Goal: Information Seeking & Learning: Learn about a topic

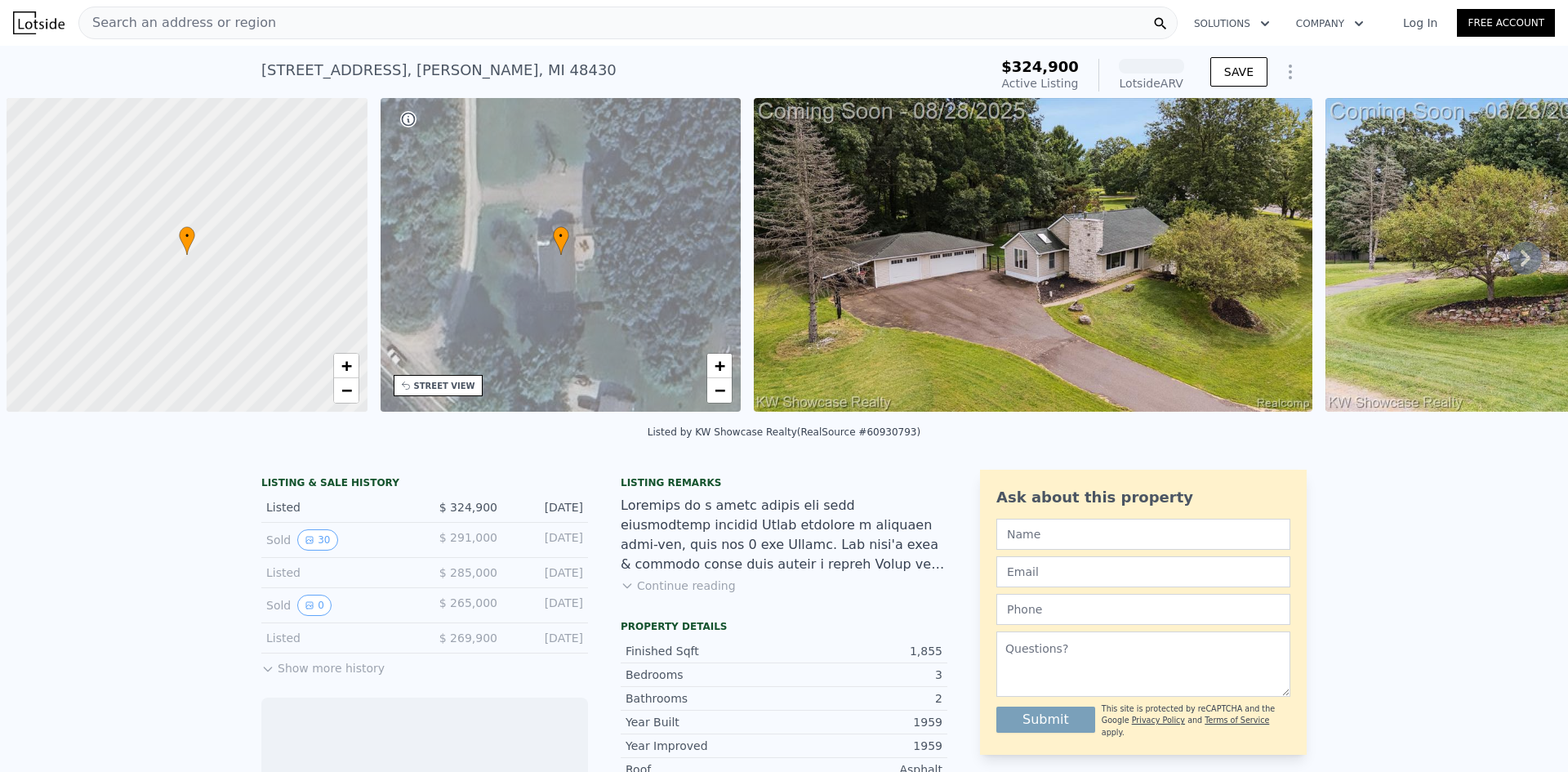
scroll to position [0, 7]
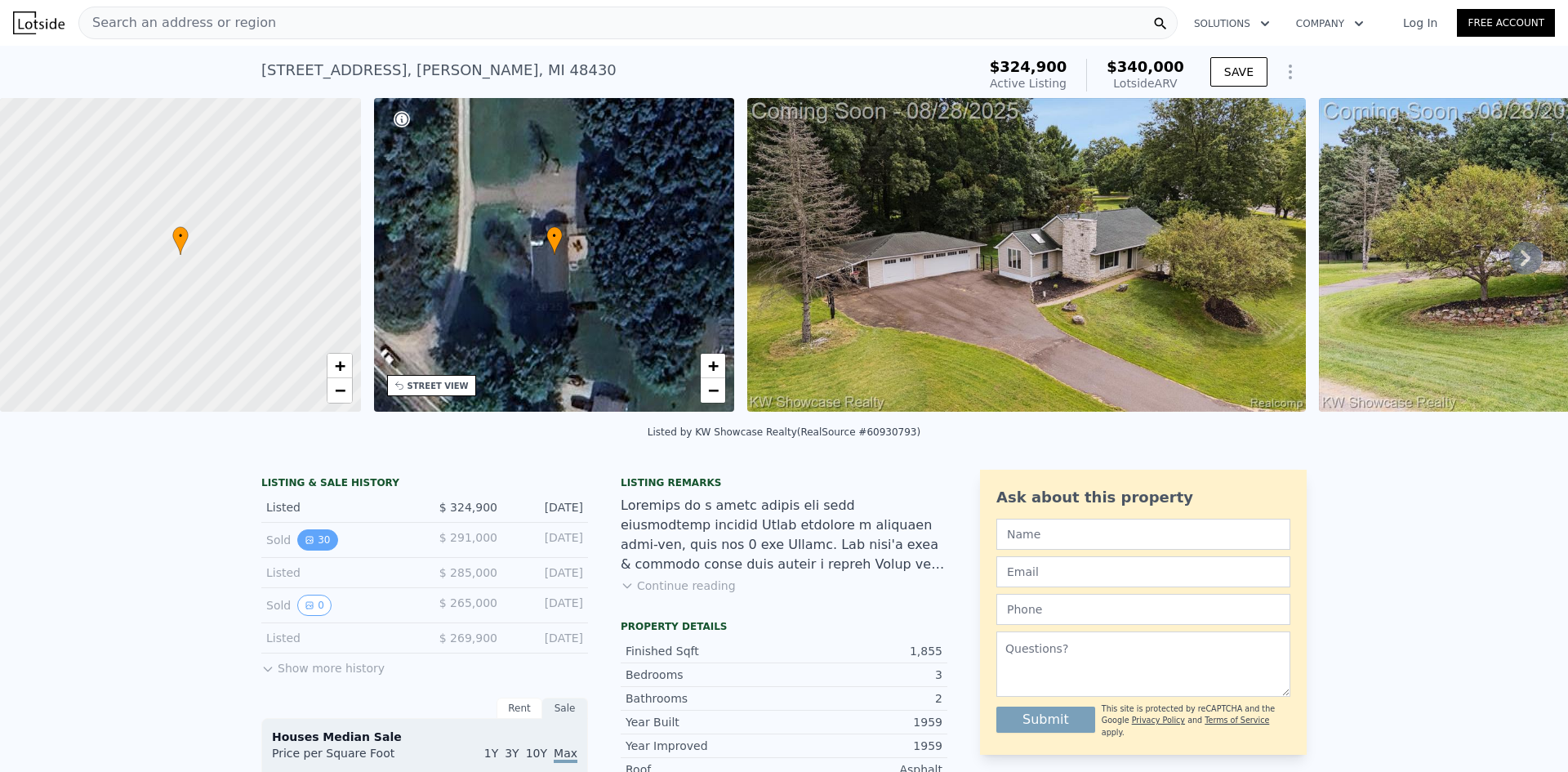
click at [314, 550] on button "30" at bounding box center [317, 540] width 40 height 21
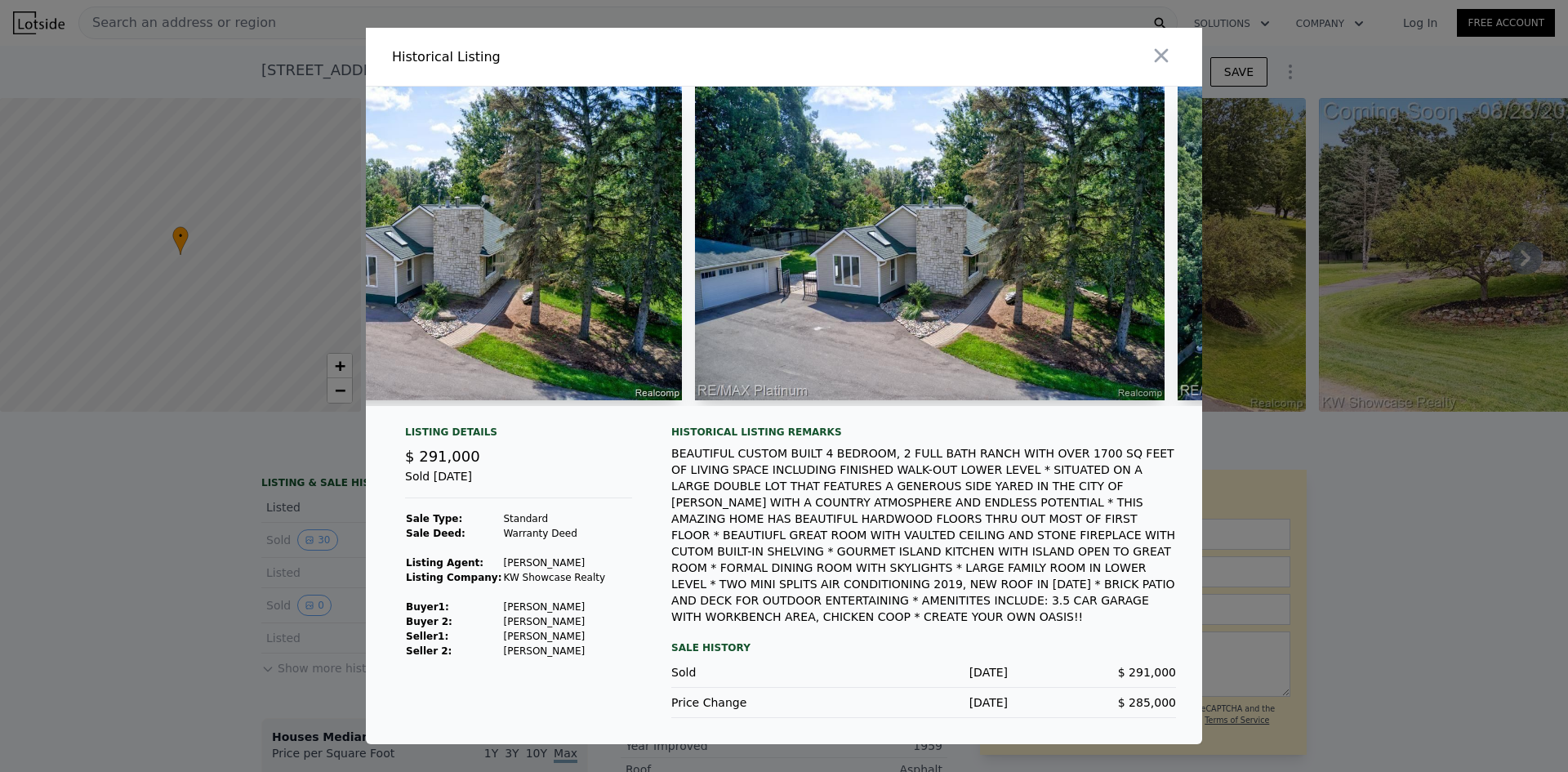
scroll to position [0, 0]
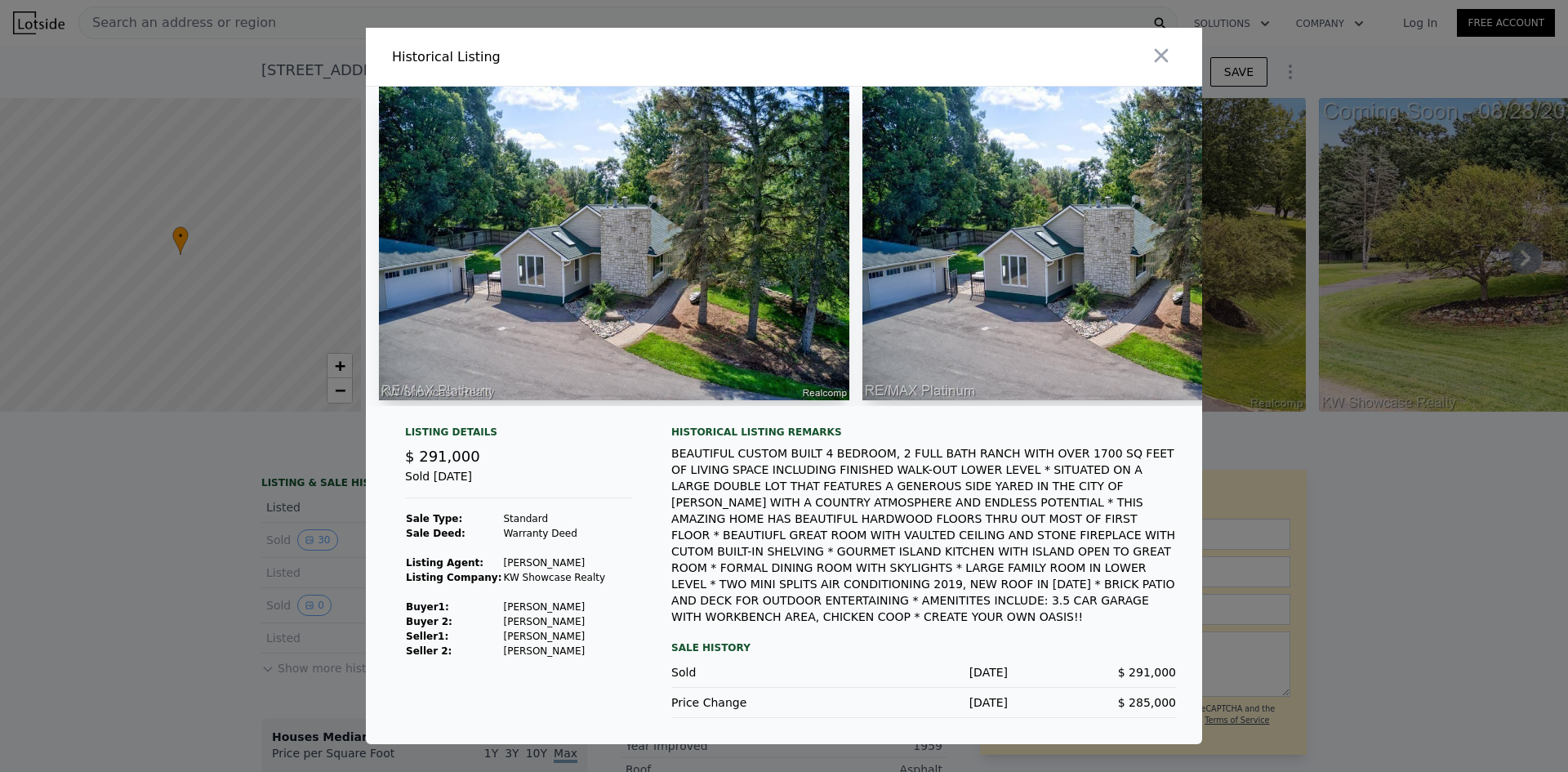
click at [459, 303] on img at bounding box center [614, 243] width 471 height 314
click at [967, 190] on img at bounding box center [1098, 243] width 471 height 314
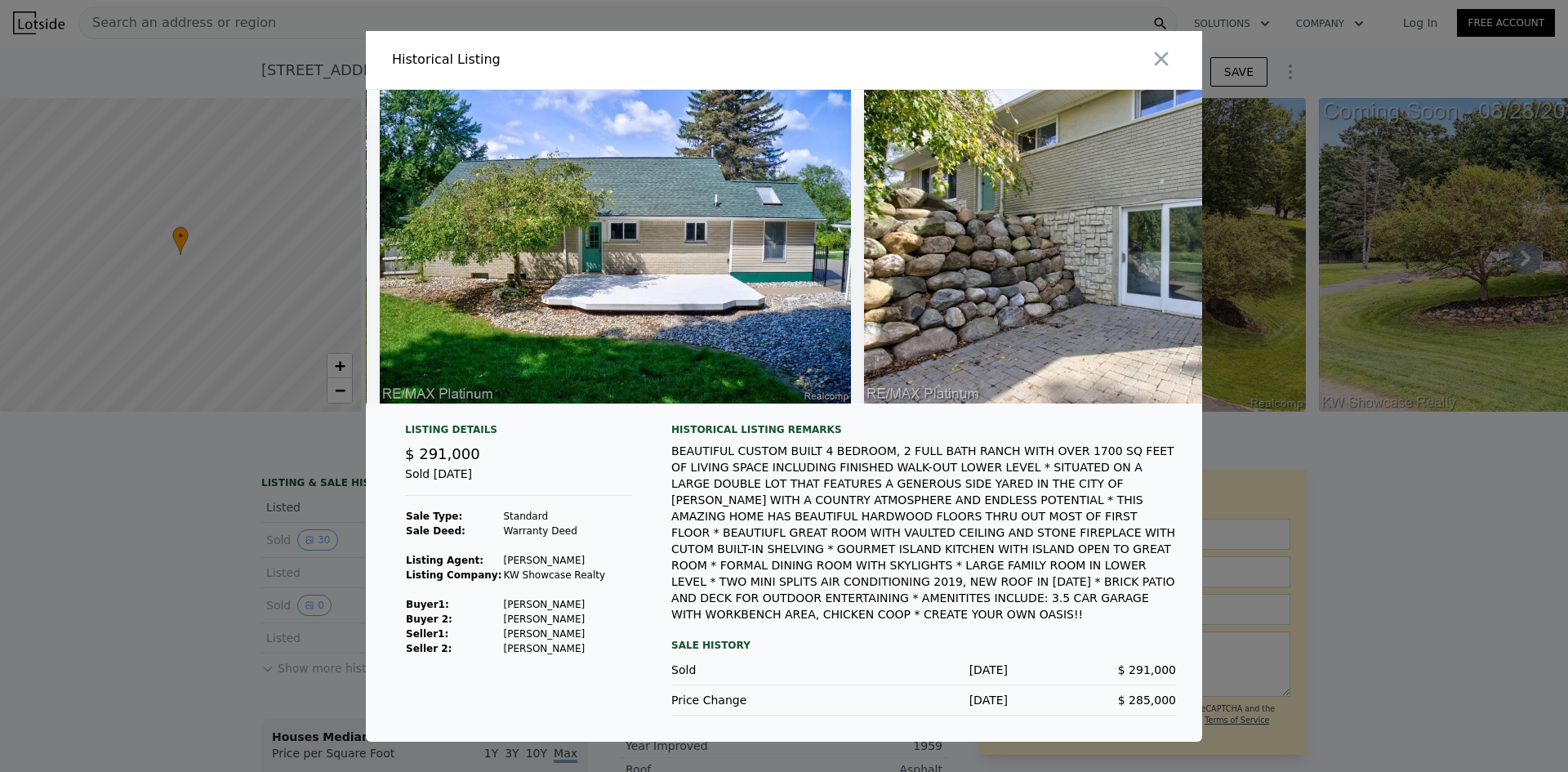
scroll to position [0, 13843]
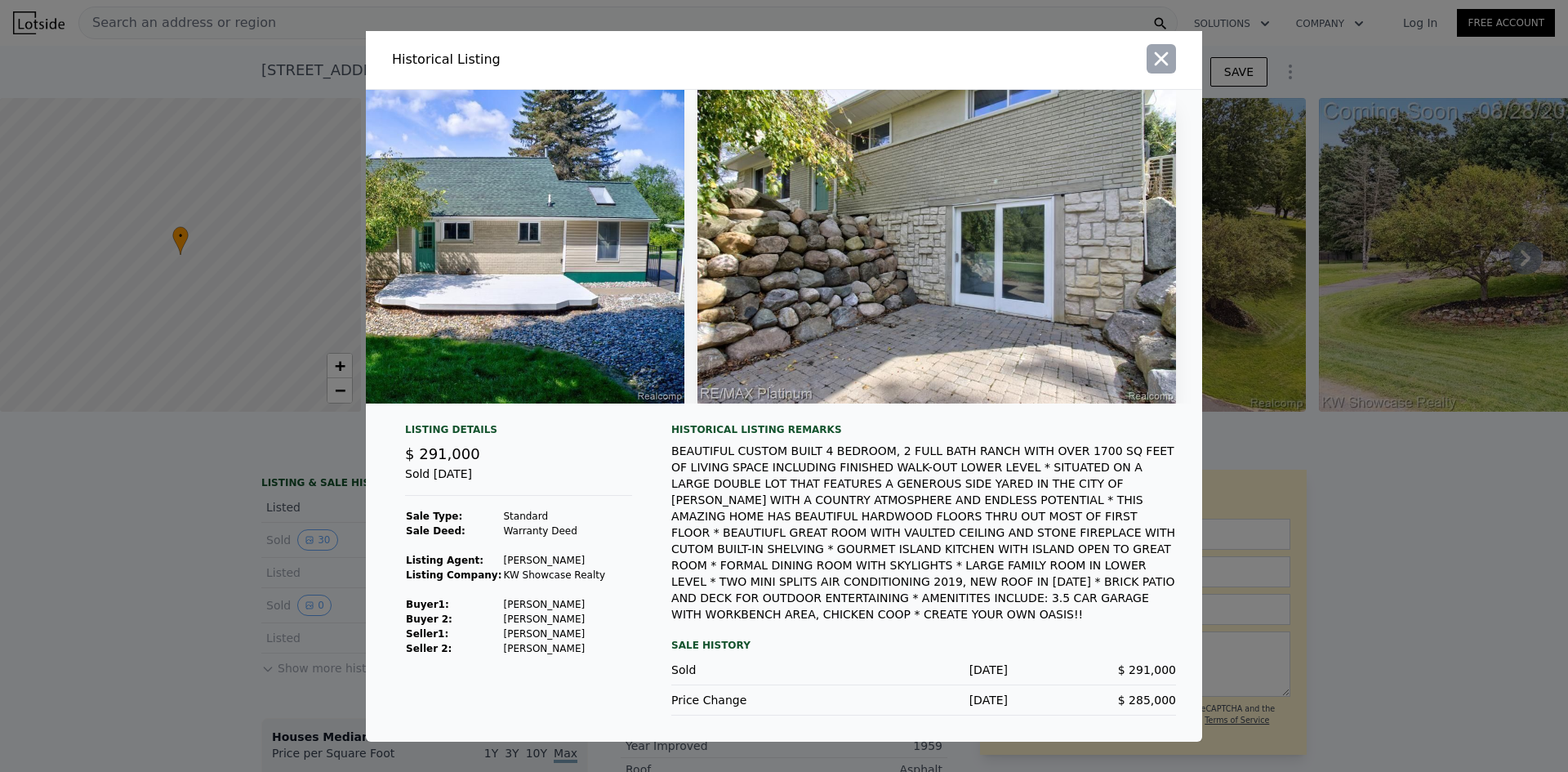
click at [1168, 60] on icon "button" at bounding box center [1161, 58] width 23 height 23
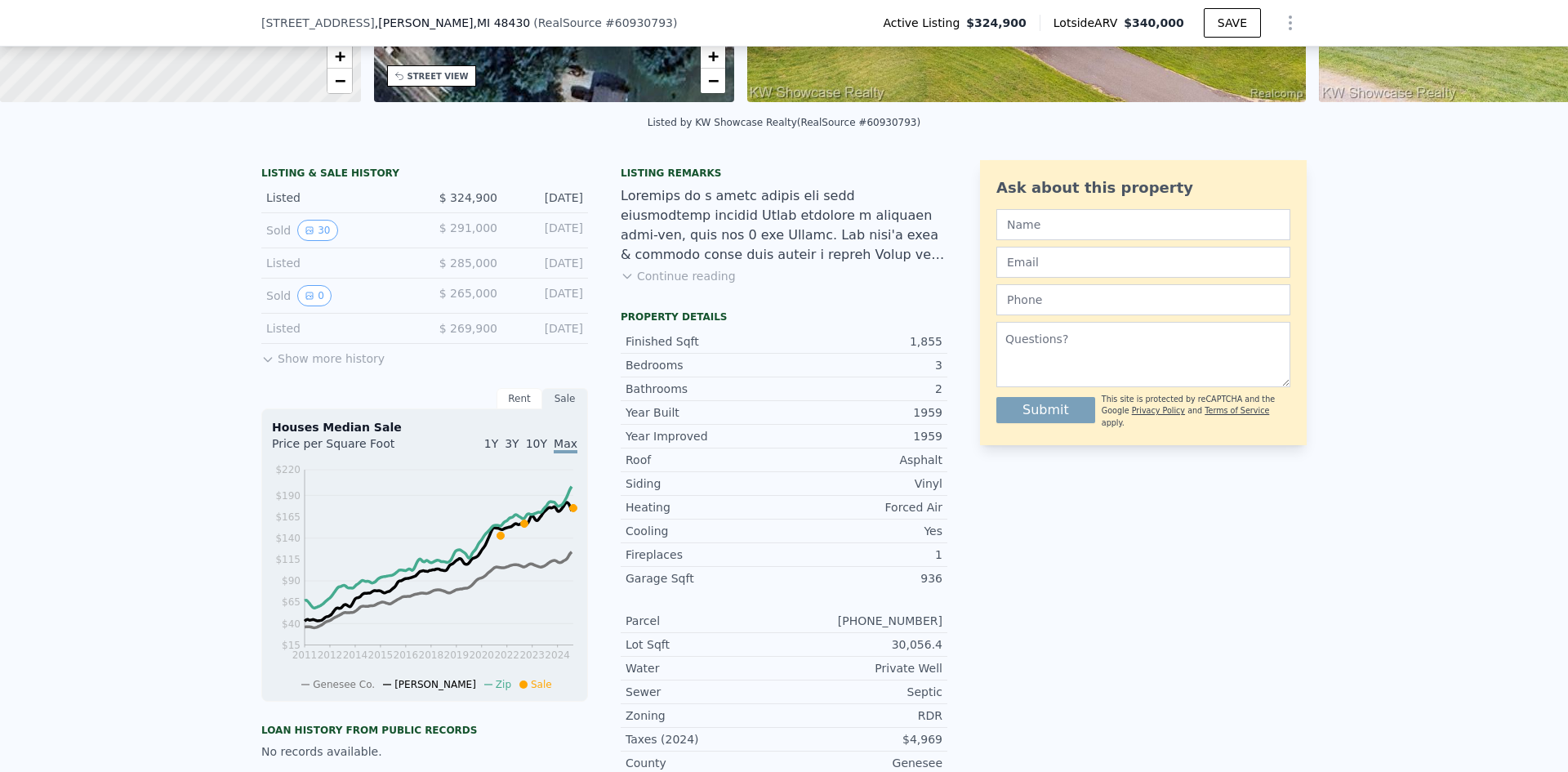
scroll to position [322, 0]
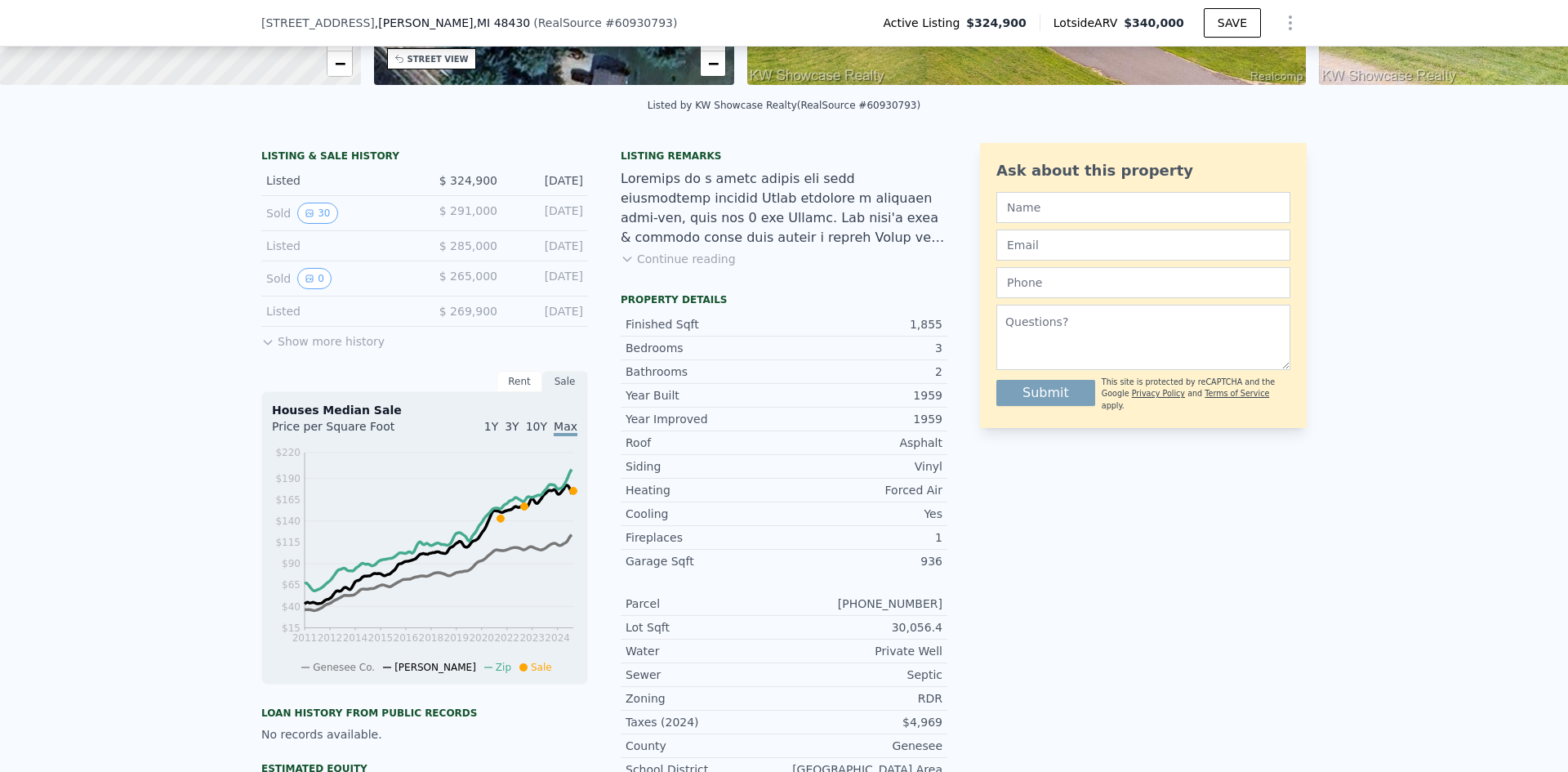
click at [354, 350] on button "Show more history" at bounding box center [323, 338] width 124 height 23
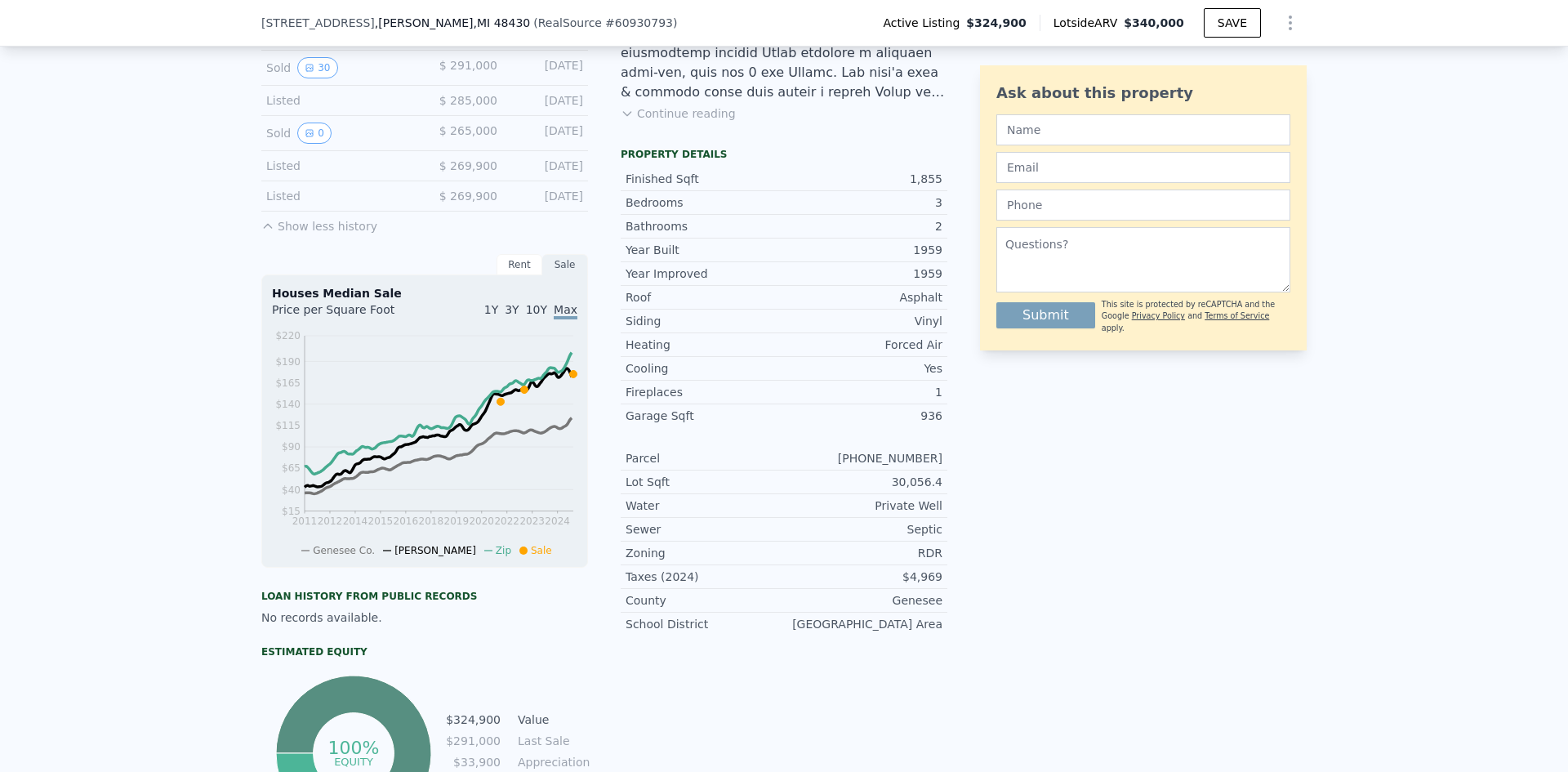
scroll to position [648, 0]
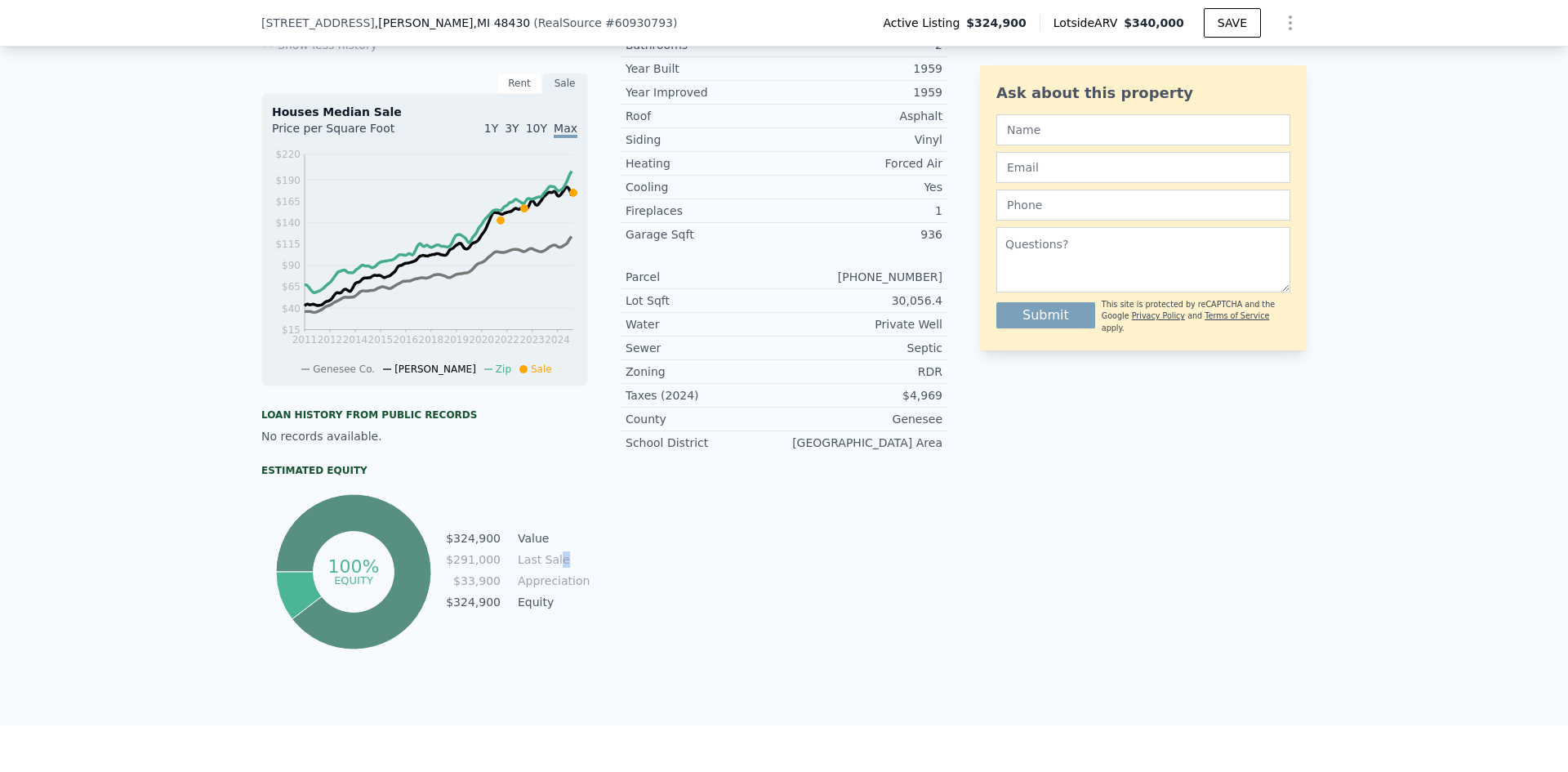
drag, startPoint x: 548, startPoint y: 570, endPoint x: 574, endPoint y: 573, distance: 26.2
click at [574, 569] on td "Last Sale" at bounding box center [552, 560] width 74 height 18
drag, startPoint x: 557, startPoint y: 613, endPoint x: 455, endPoint y: 520, distance: 138.0
click at [455, 520] on div "100% equity $324,900 Value $291,000 Last Sale $33,900 Appreciation $324,900 Equ…" at bounding box center [424, 572] width 326 height 163
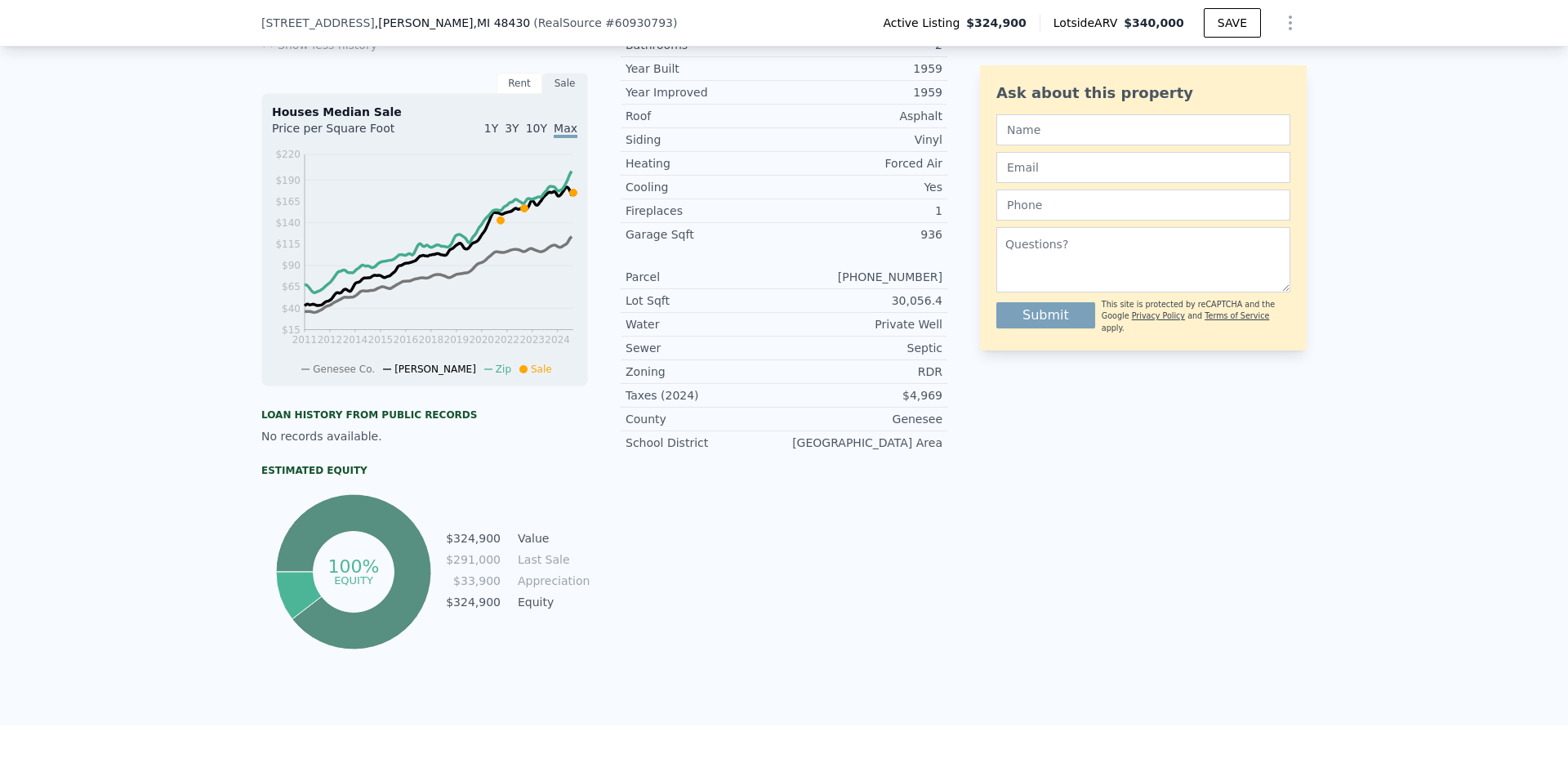
click at [455, 520] on div "100% equity $324,900 Value $291,000 Last Sale $33,900 Appreciation $324,900 Equ…" at bounding box center [424, 572] width 326 height 163
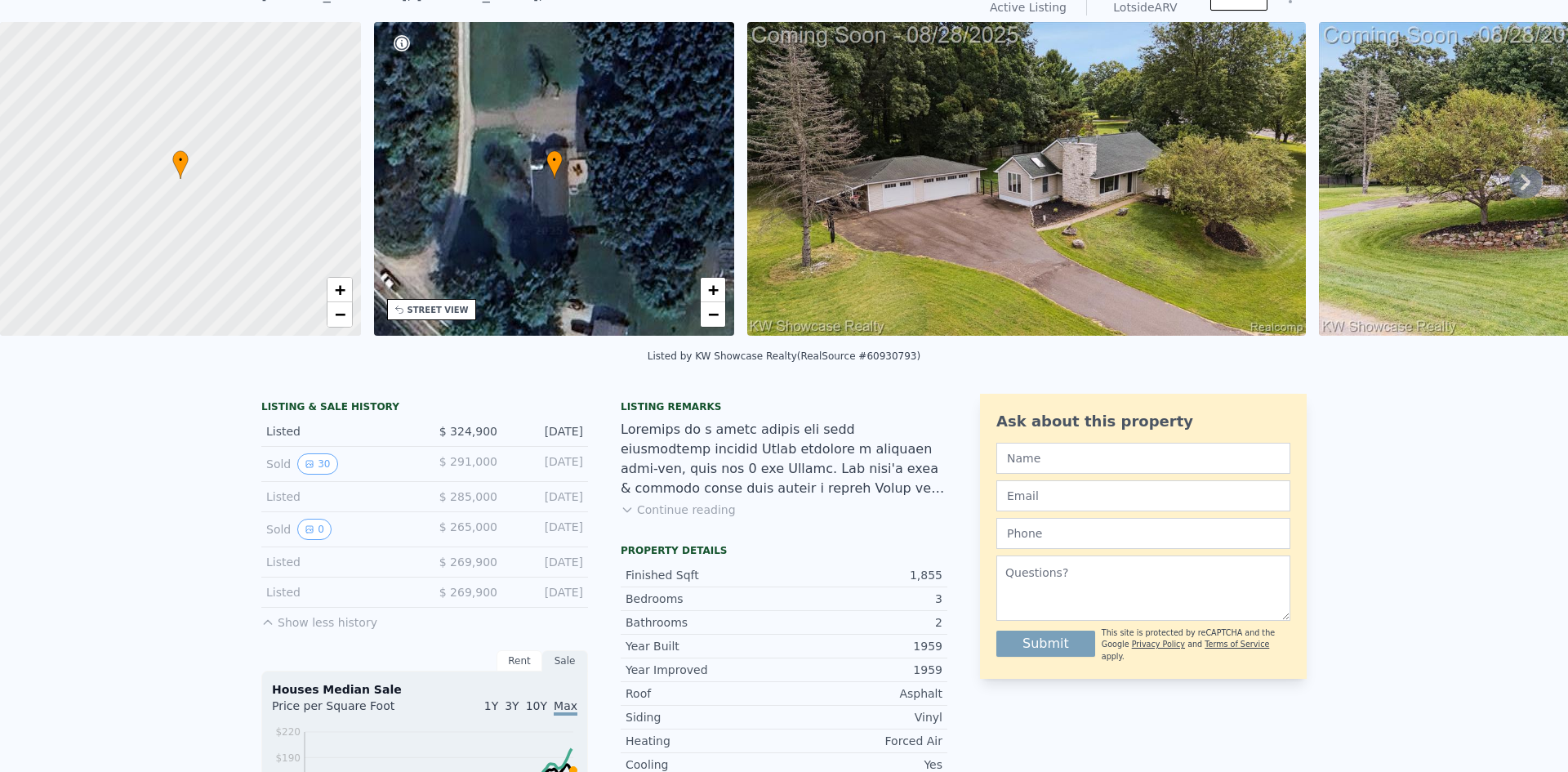
scroll to position [6, 0]
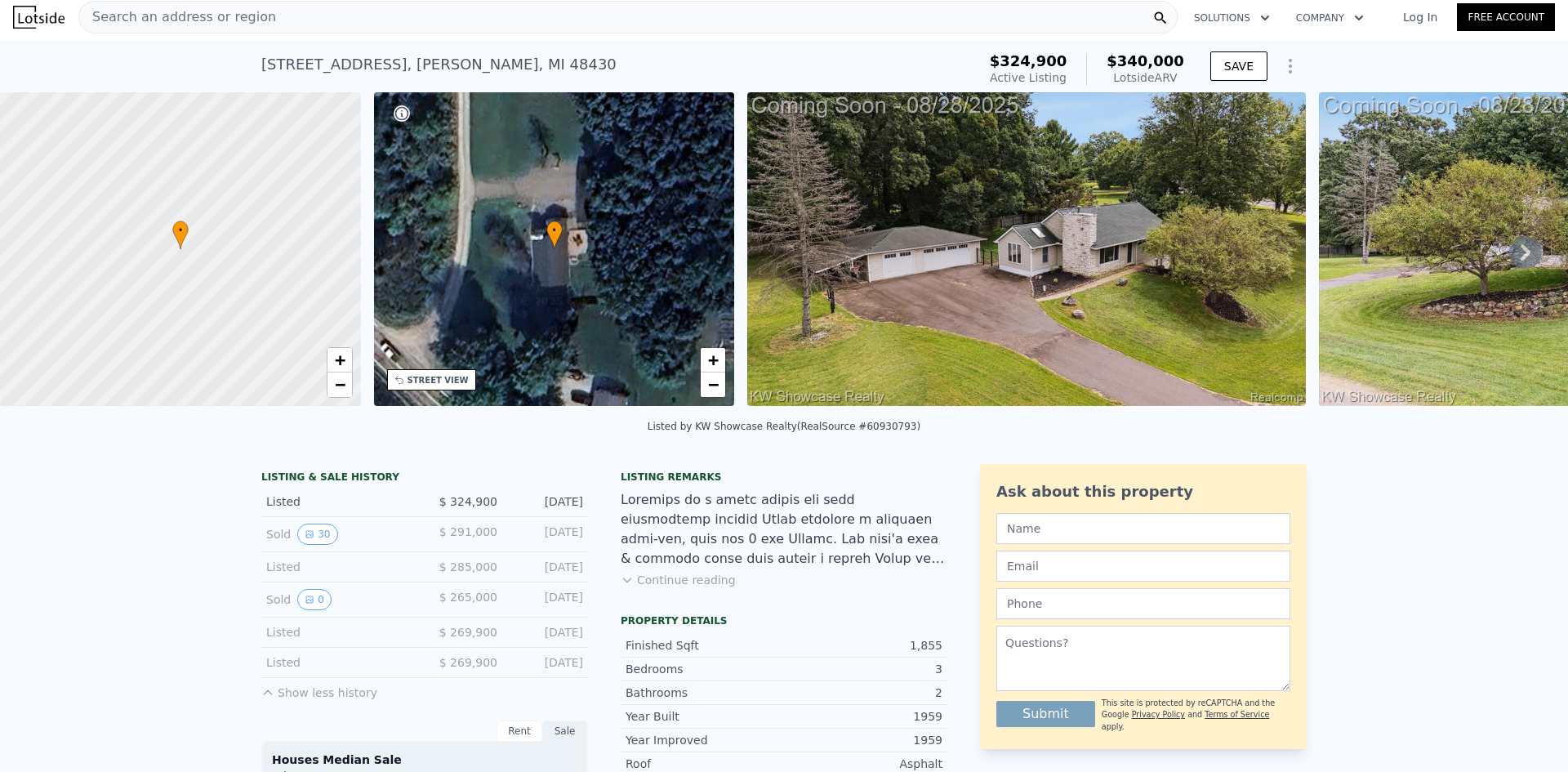
click at [902, 246] on img at bounding box center [1027, 248] width 558 height 314
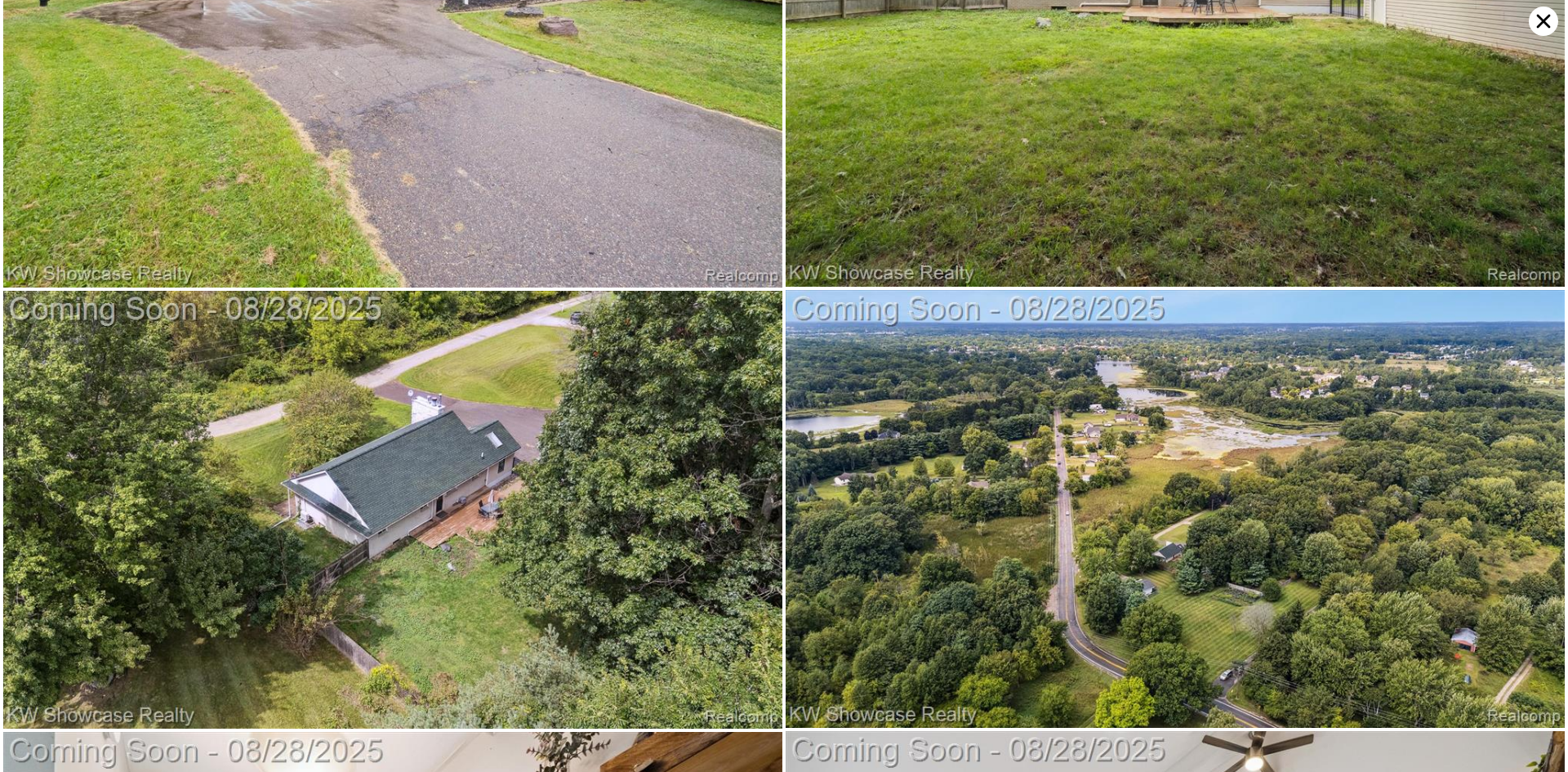
scroll to position [0, 0]
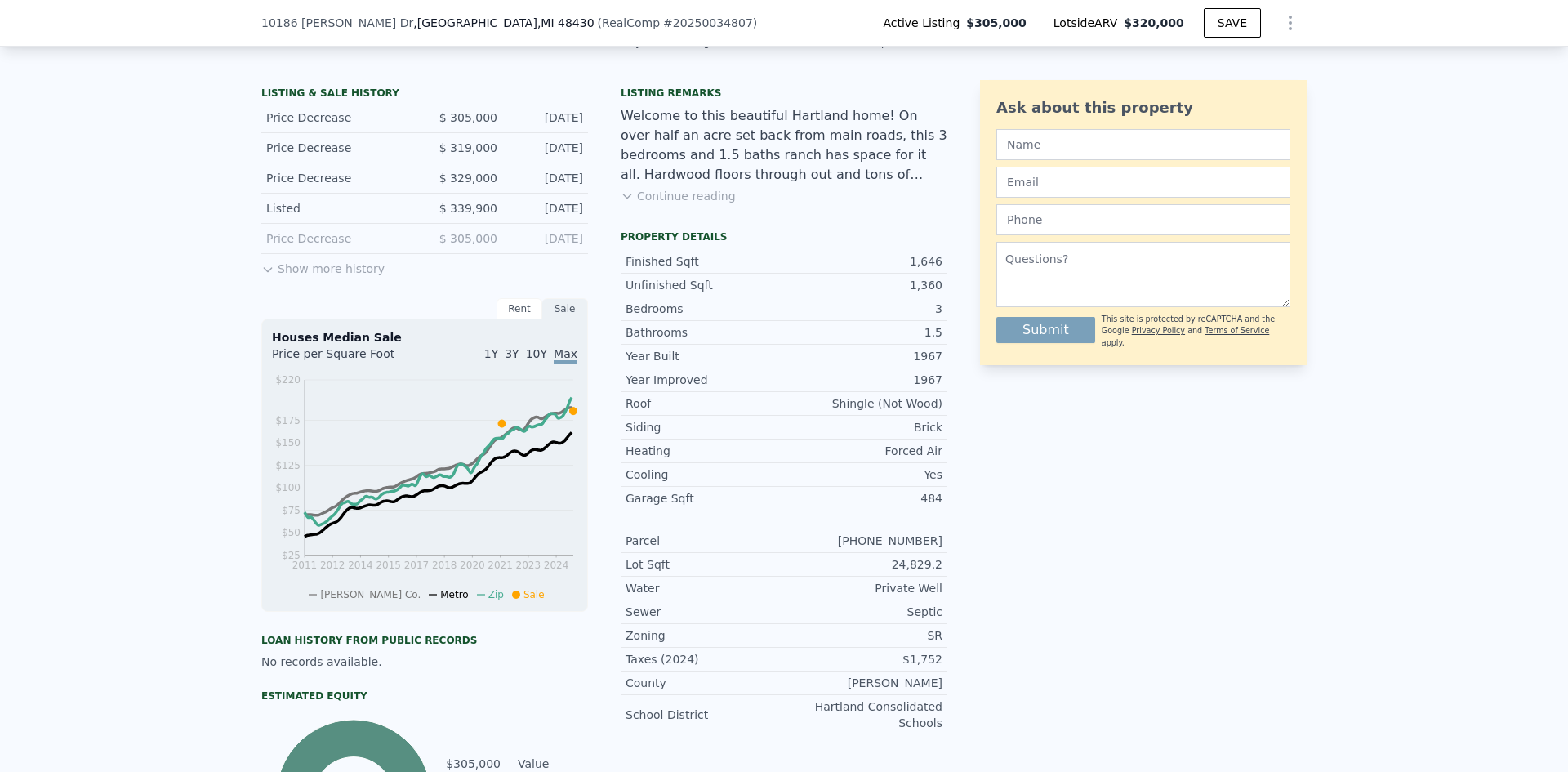
scroll to position [240, 0]
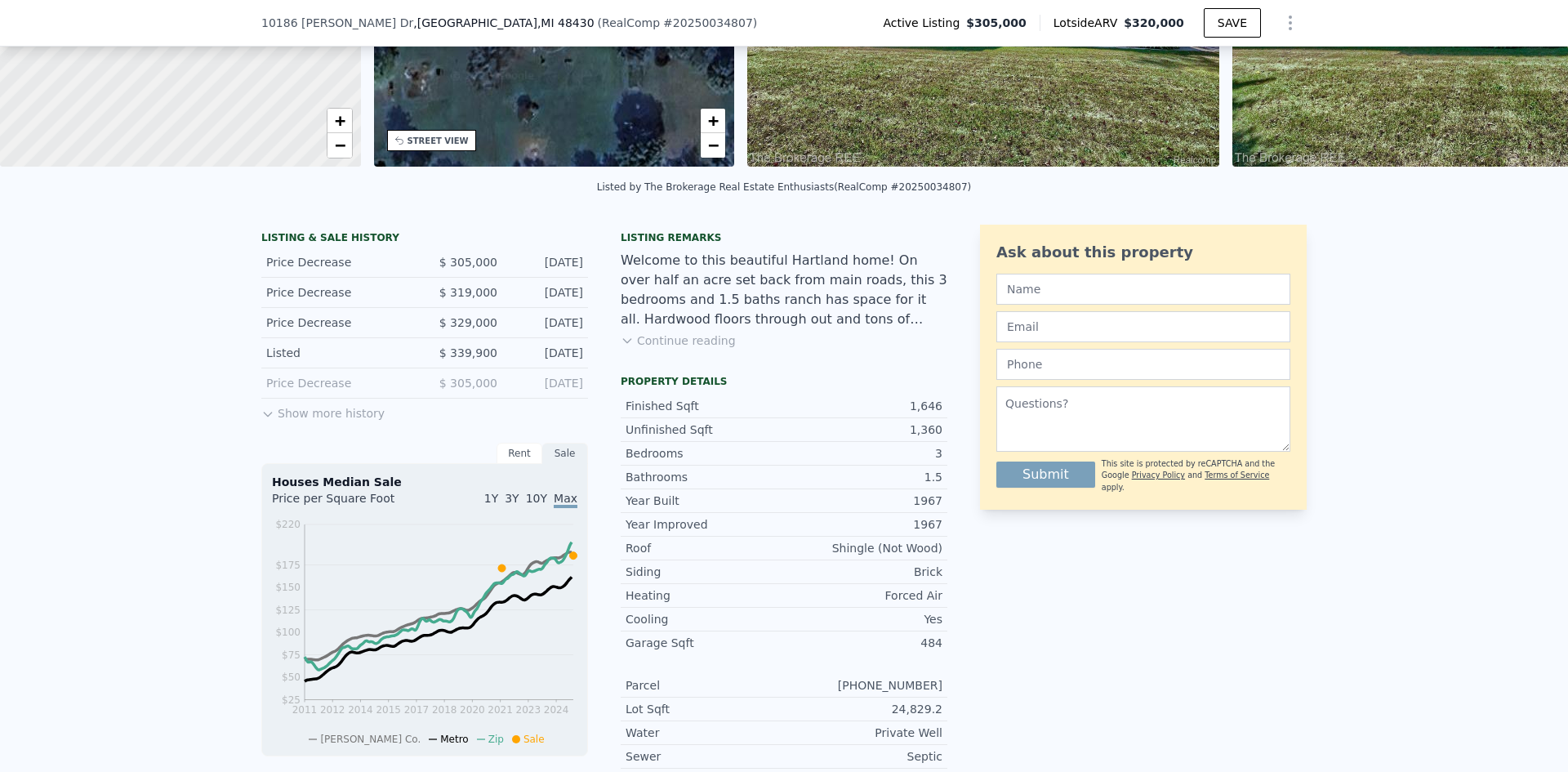
click at [674, 349] on button "Continue reading" at bounding box center [678, 340] width 115 height 16
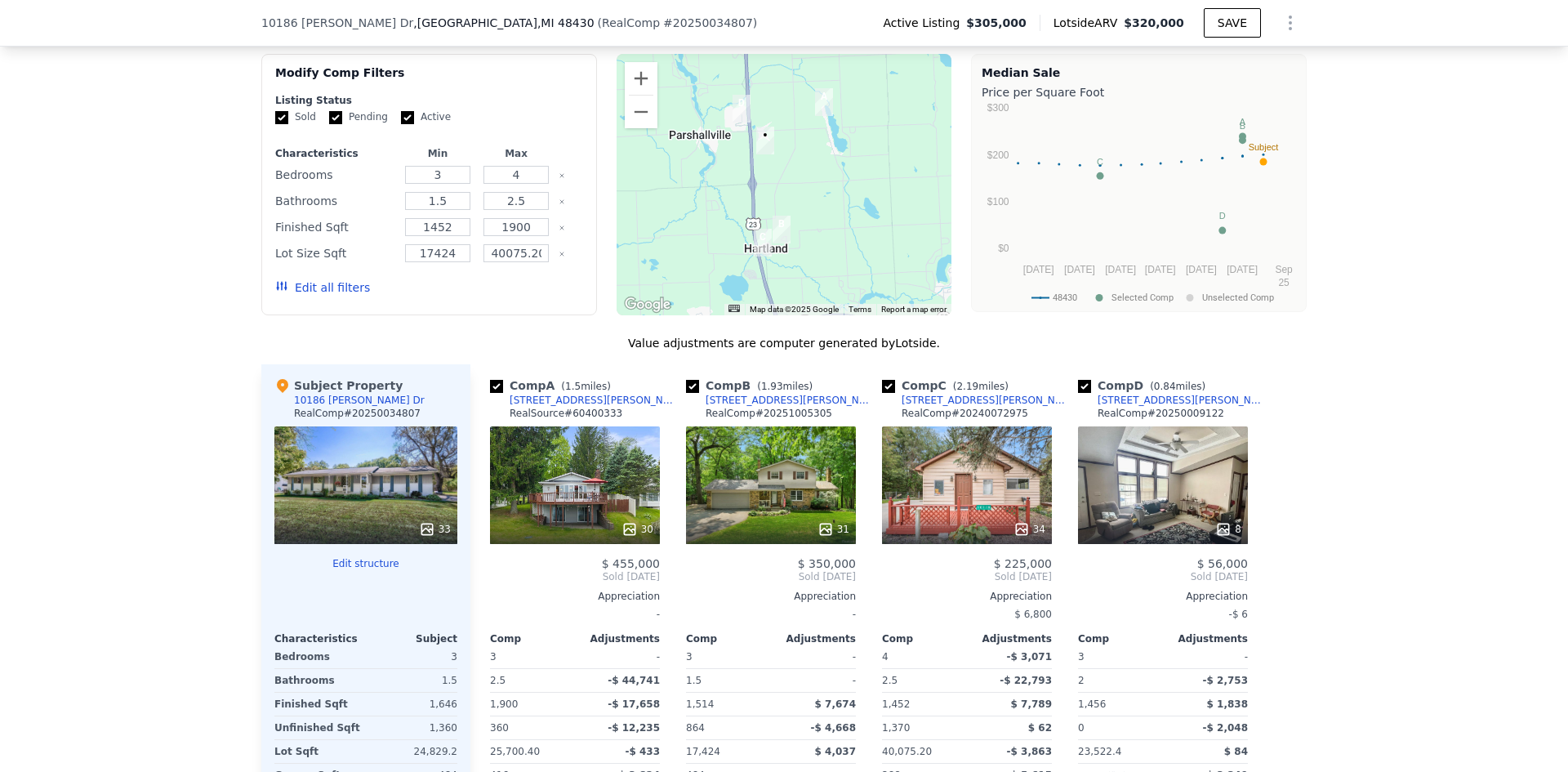
scroll to position [1792, 0]
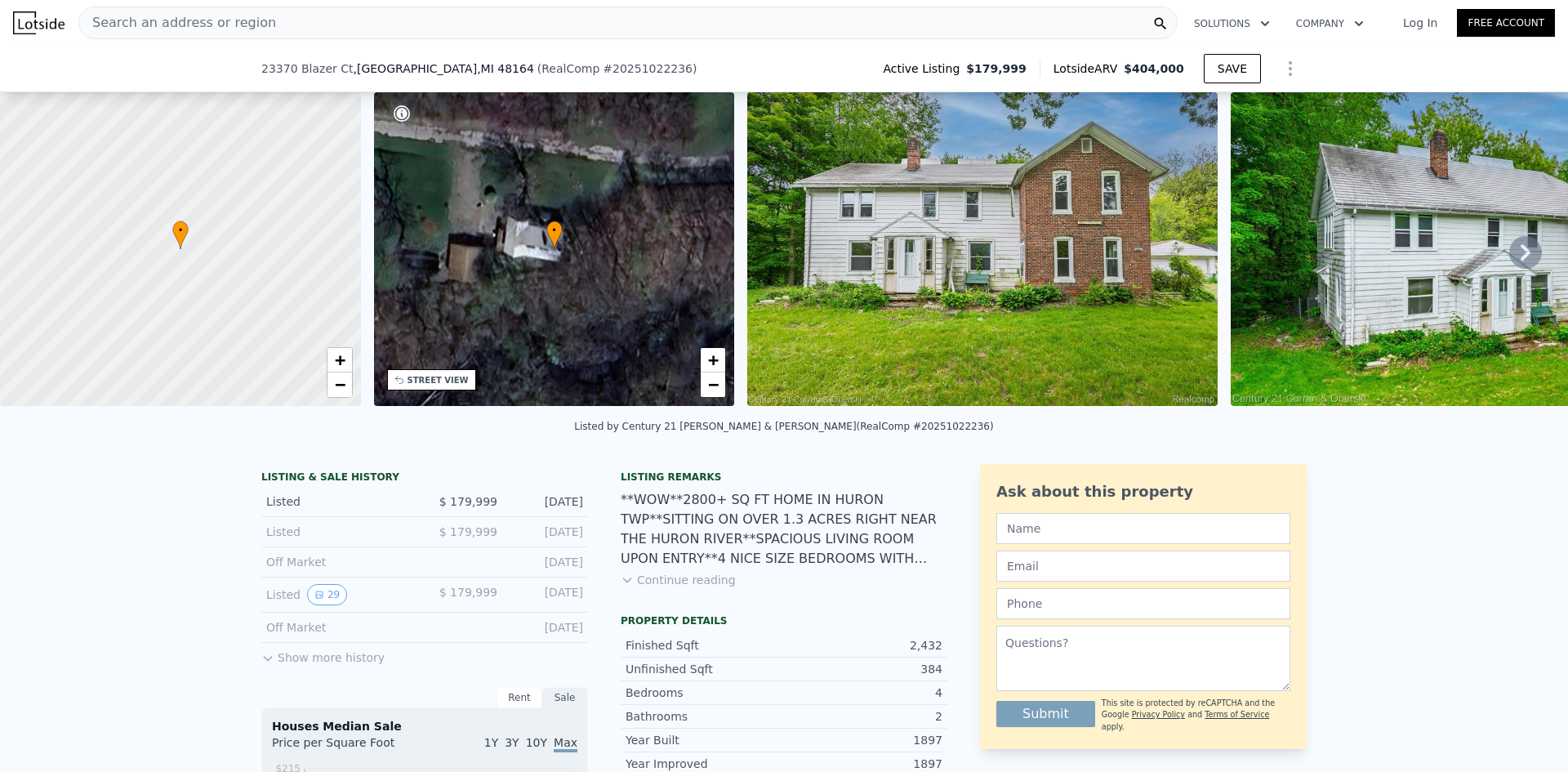
scroll to position [157, 0]
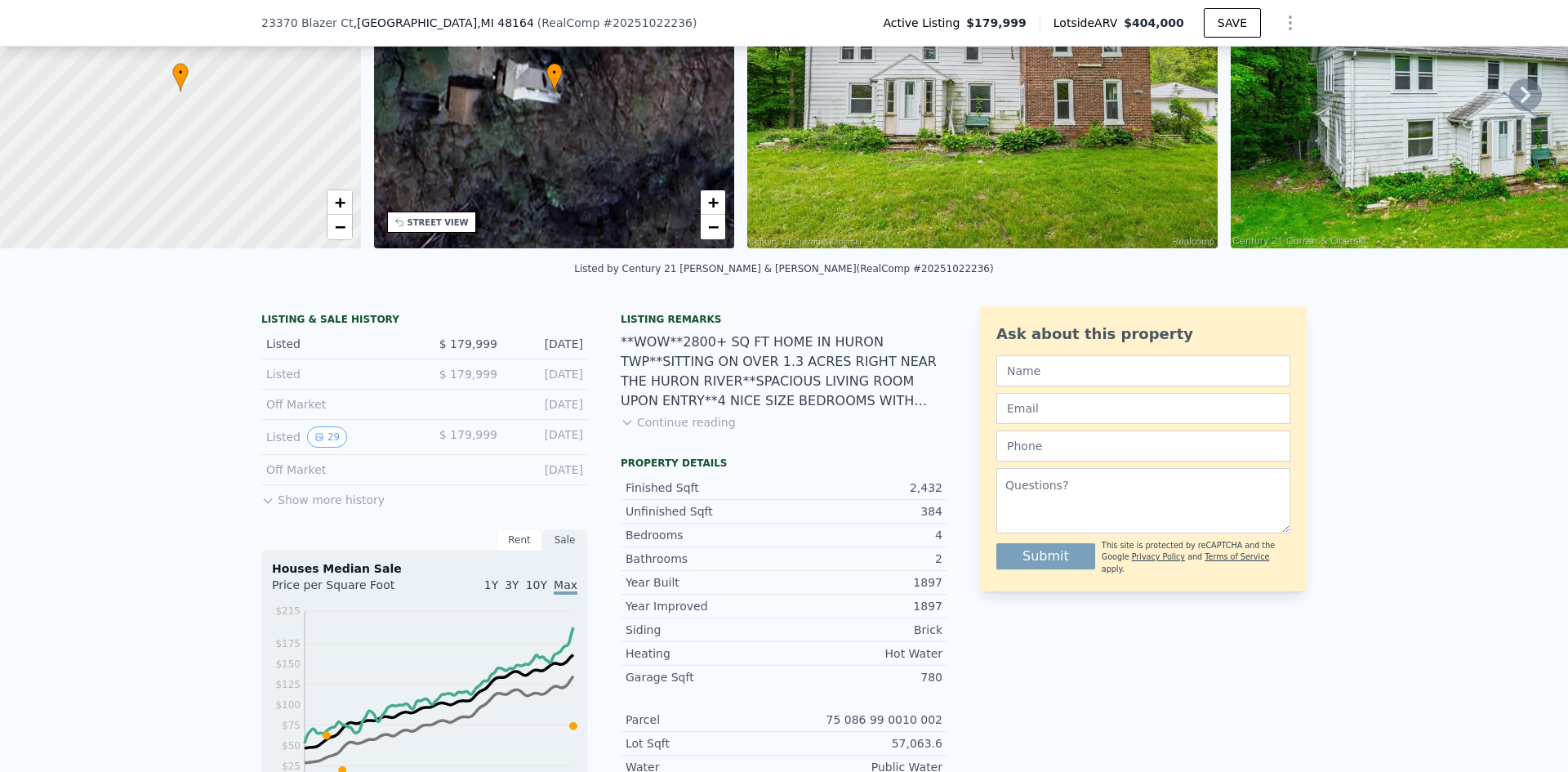
click at [283, 508] on button "Show more history" at bounding box center [323, 497] width 124 height 23
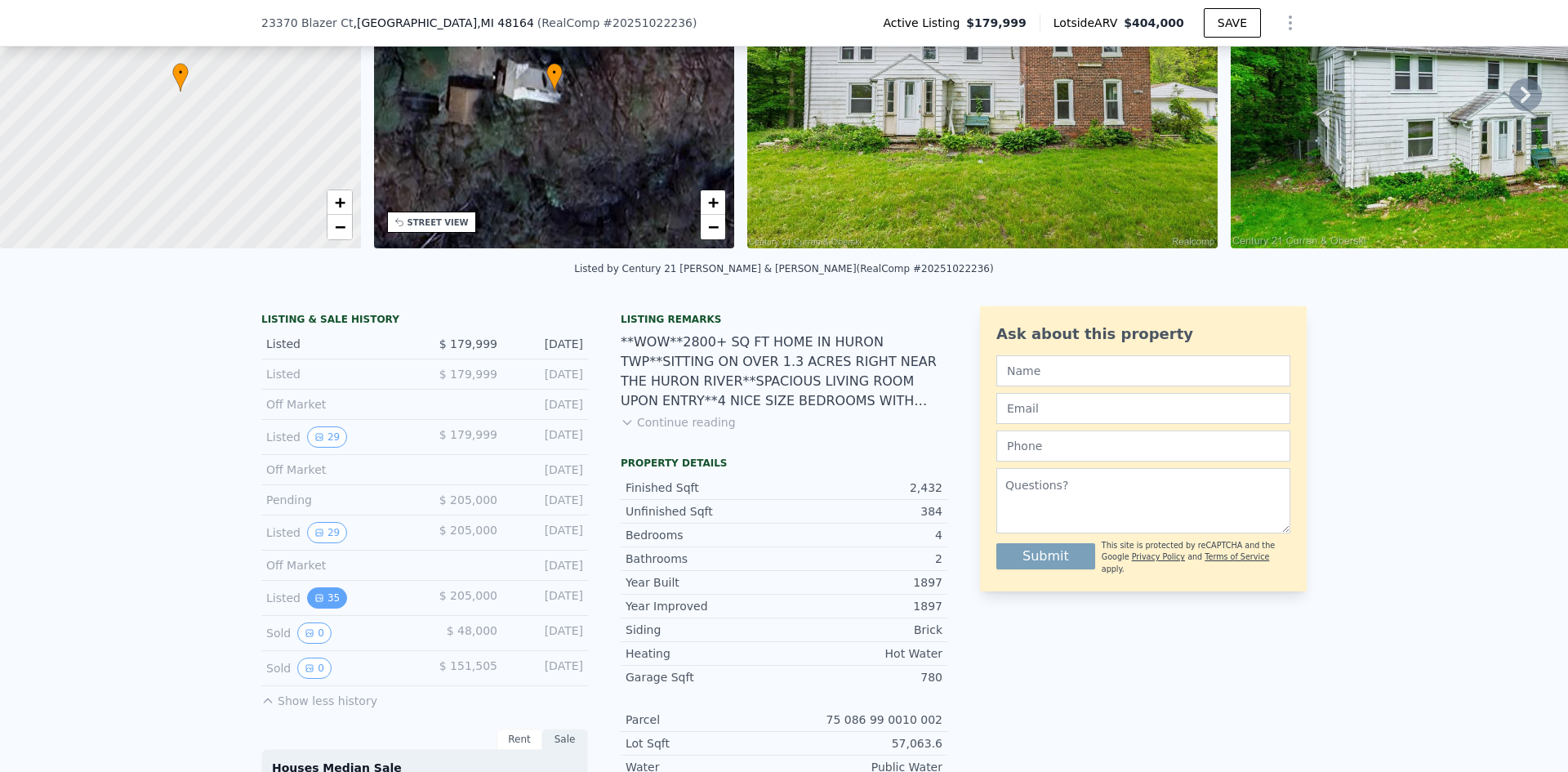
click at [307, 604] on button "35" at bounding box center [326, 597] width 40 height 21
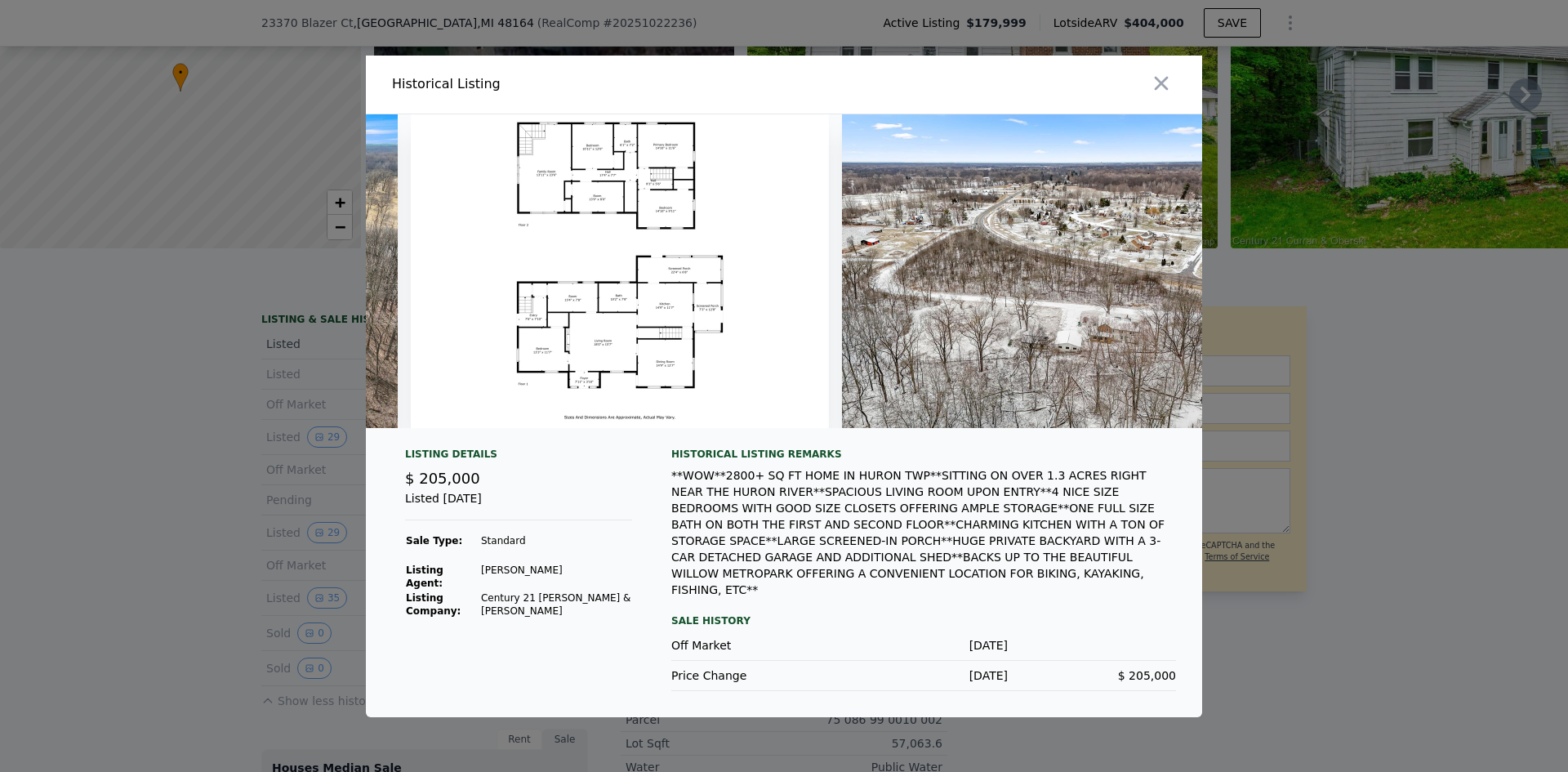
scroll to position [0, 15480]
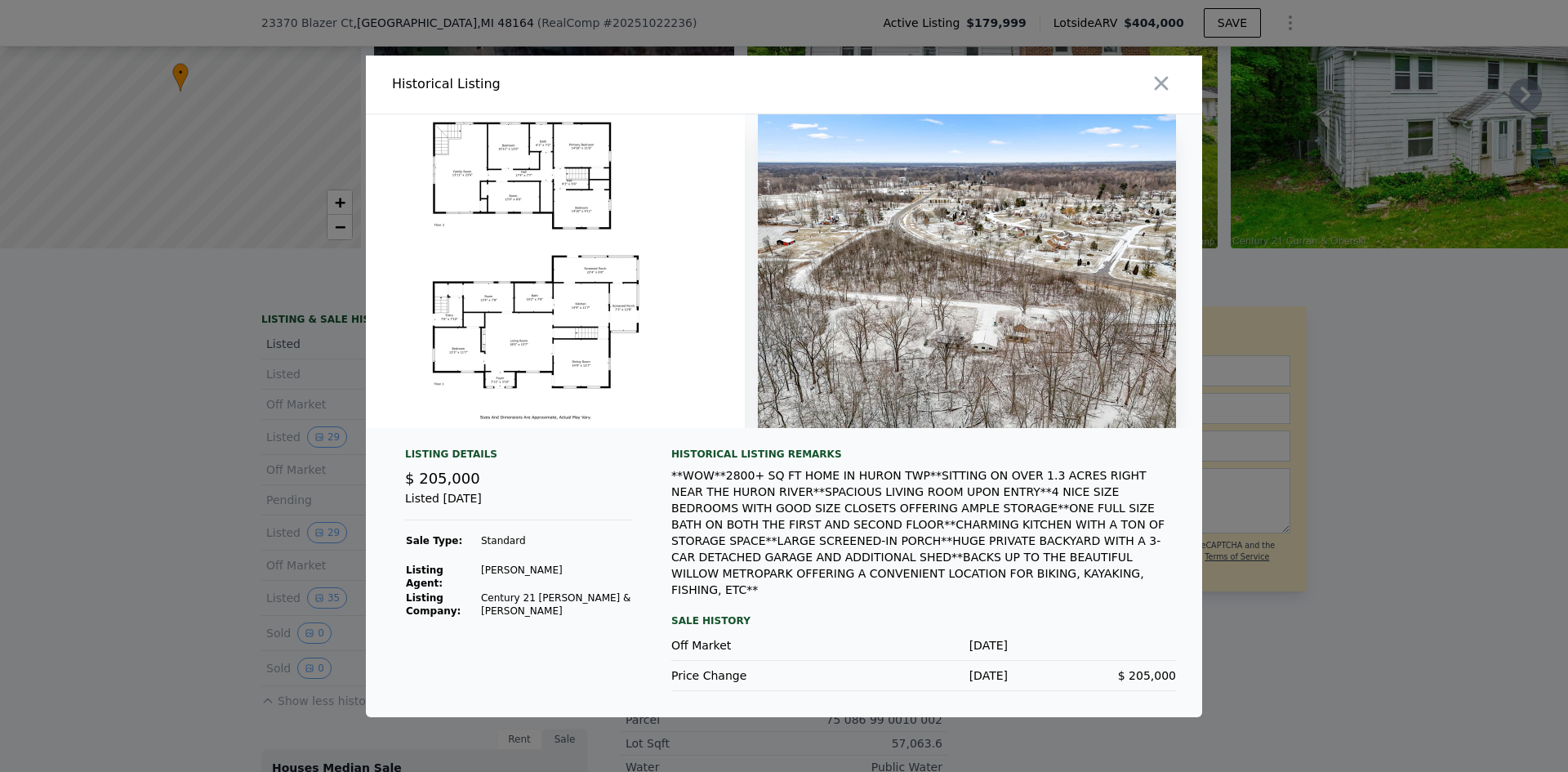
click at [1331, 457] on div at bounding box center [784, 386] width 1568 height 772
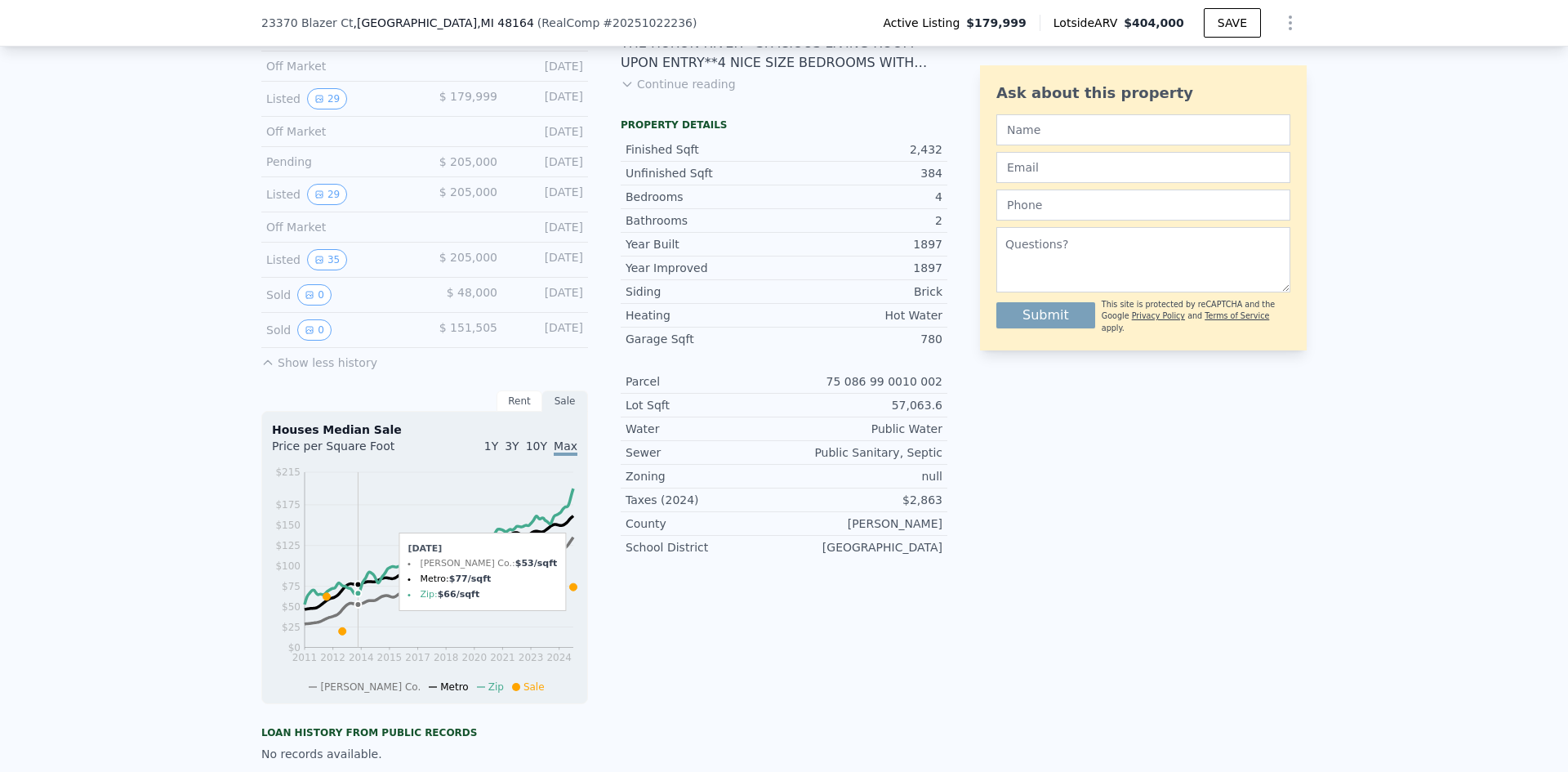
scroll to position [485, 0]
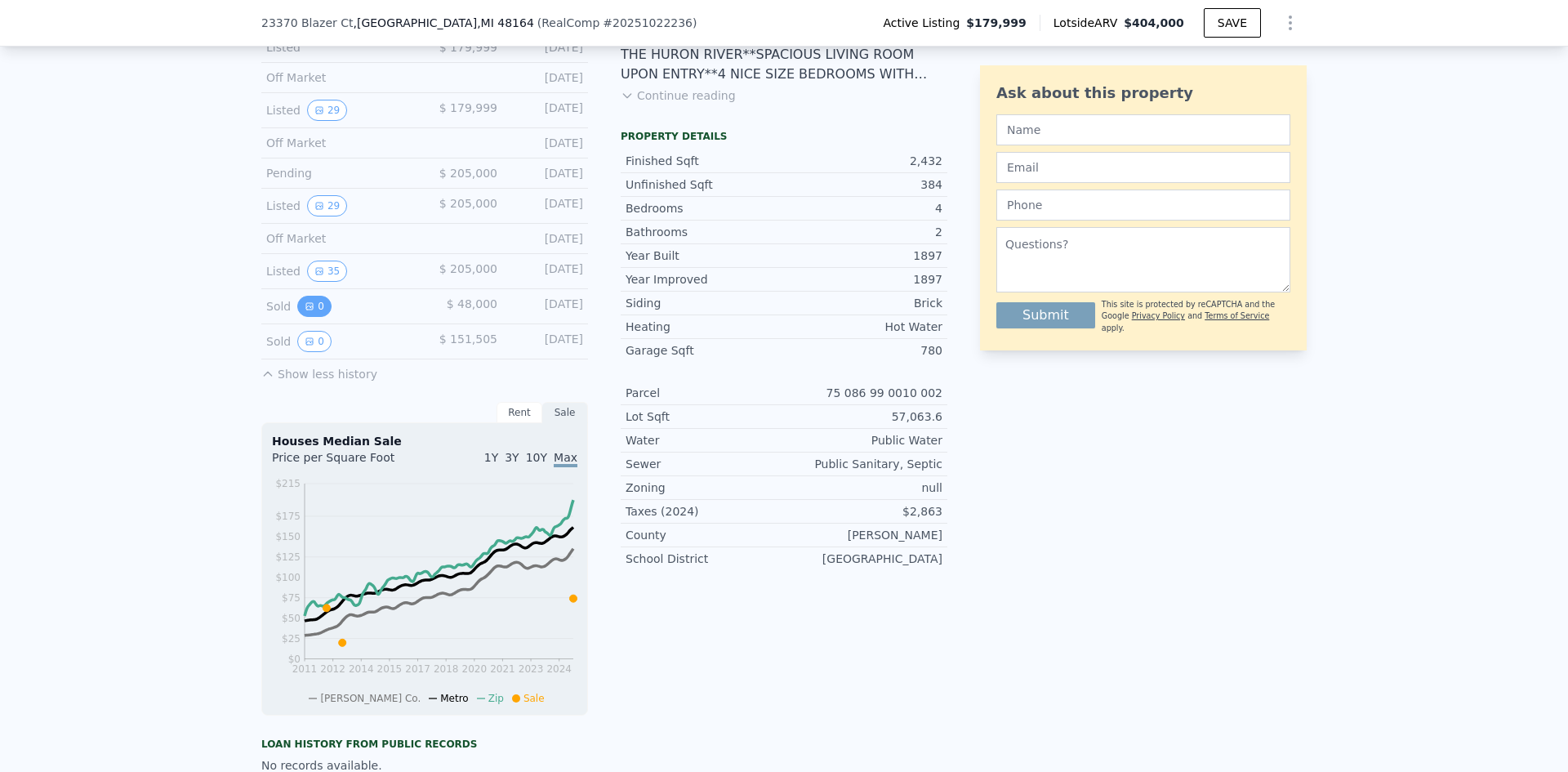
click at [311, 317] on button "0" at bounding box center [314, 306] width 34 height 21
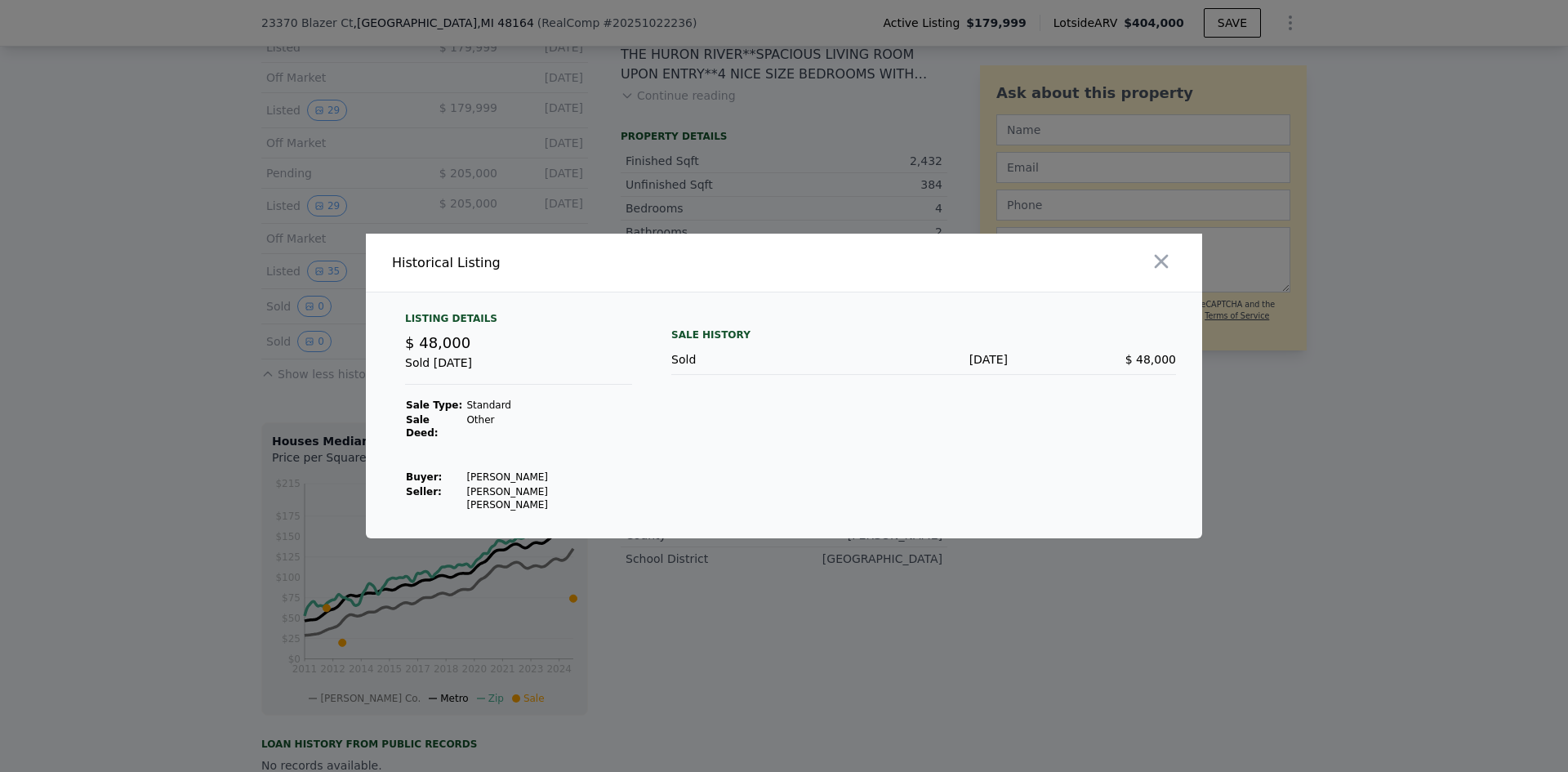
click at [230, 374] on div at bounding box center [784, 386] width 1568 height 772
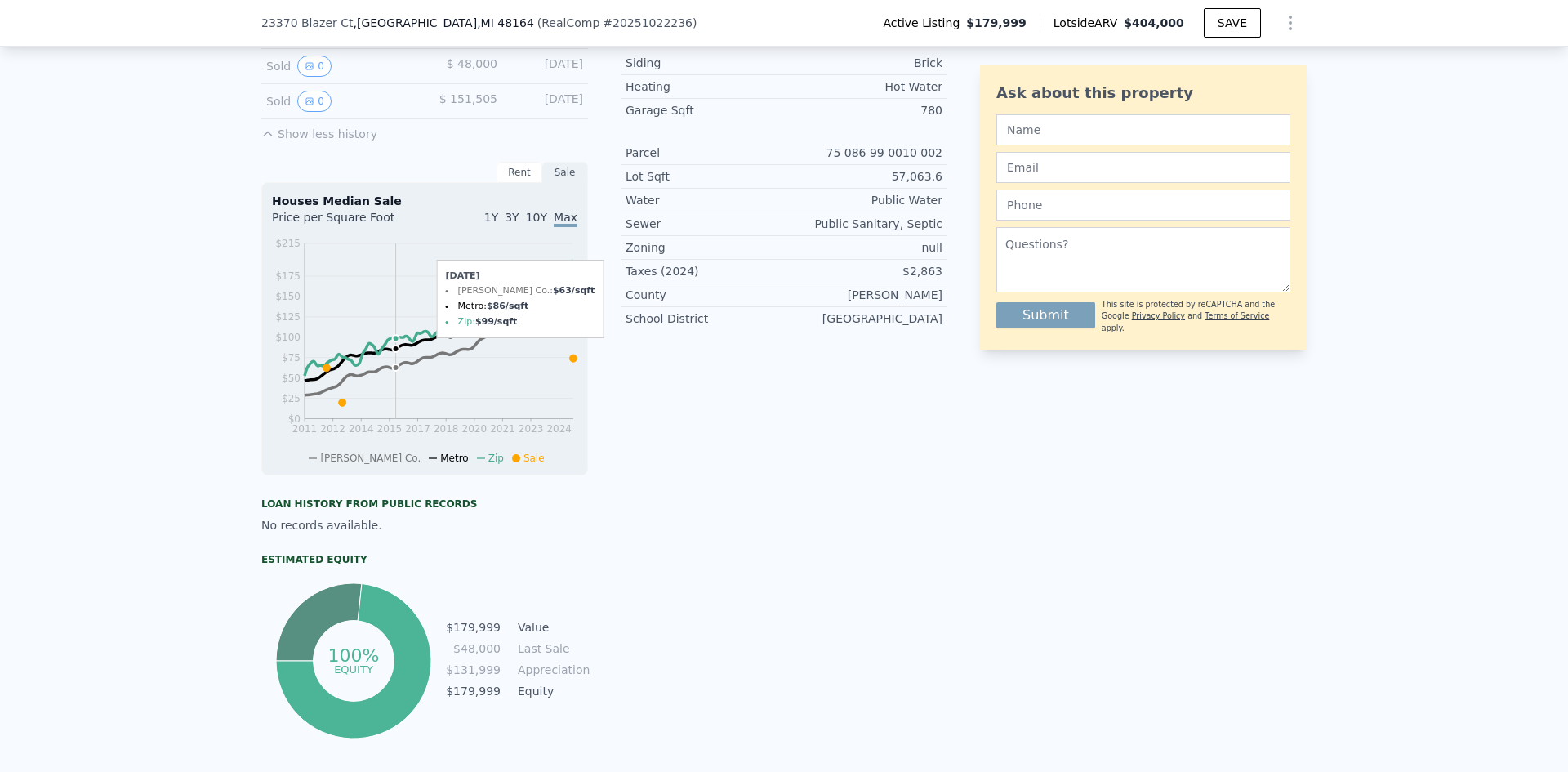
scroll to position [975, 0]
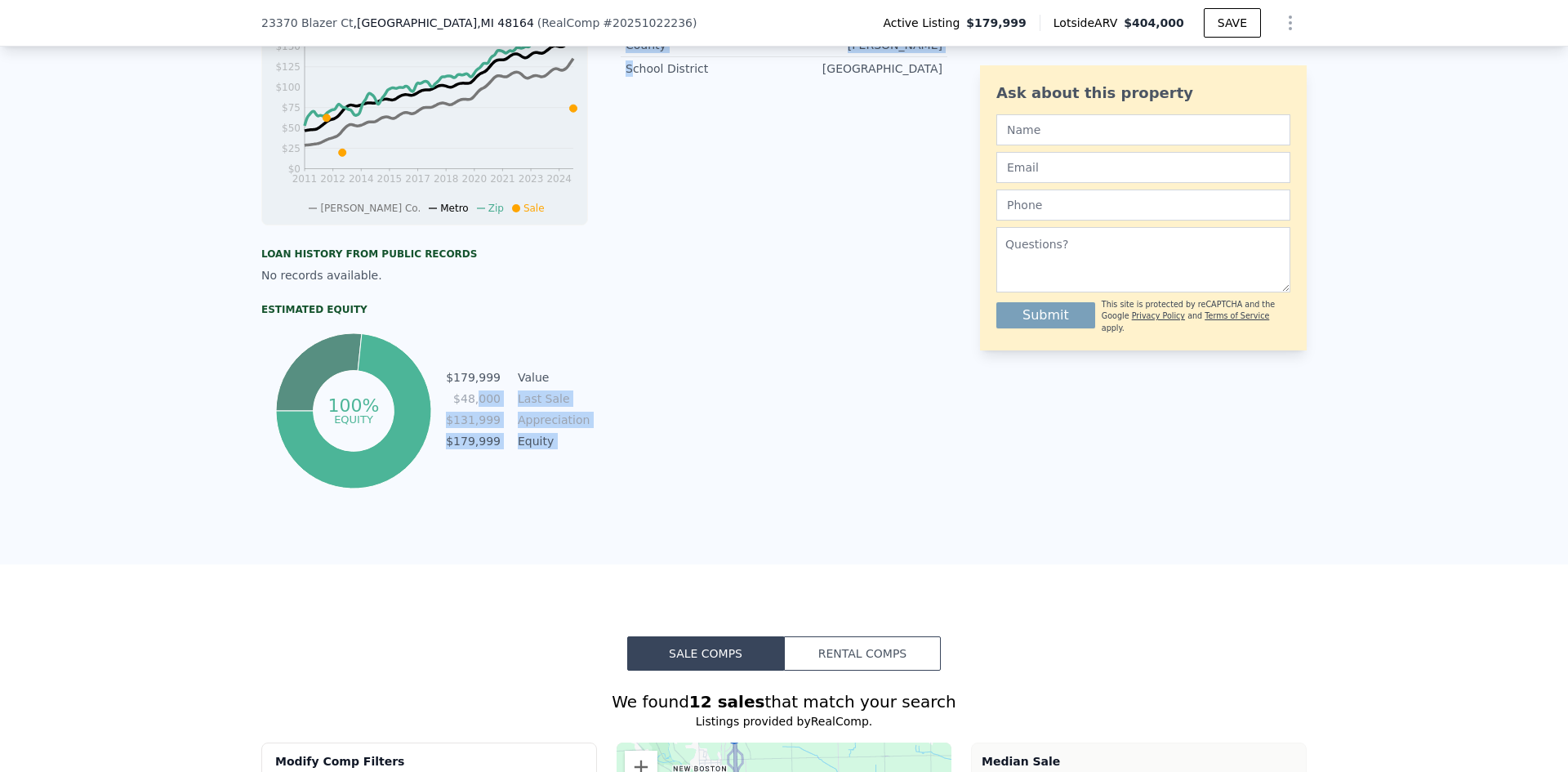
drag, startPoint x: 477, startPoint y: 410, endPoint x: 625, endPoint y: 438, distance: 150.6
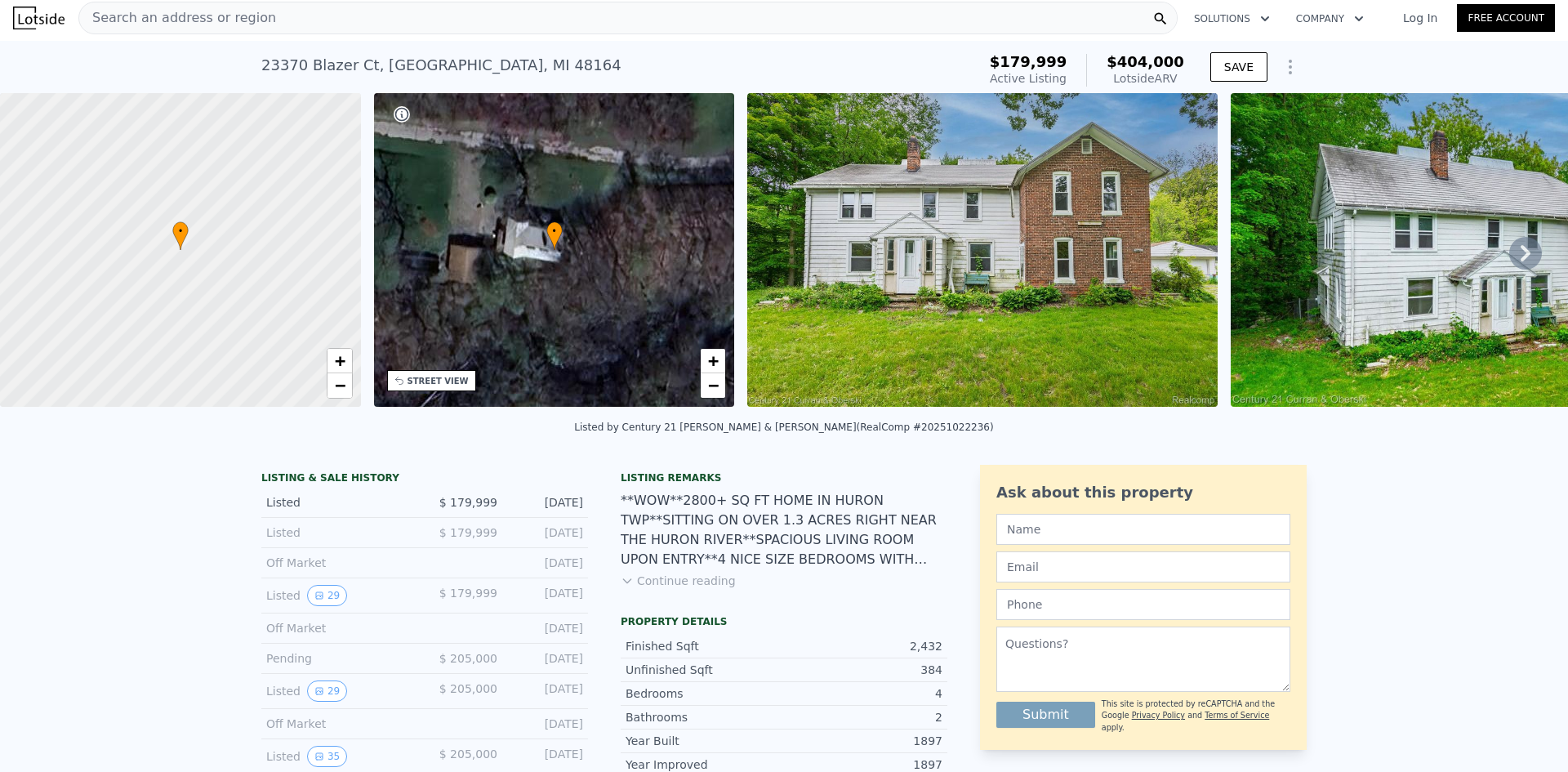
scroll to position [0, 0]
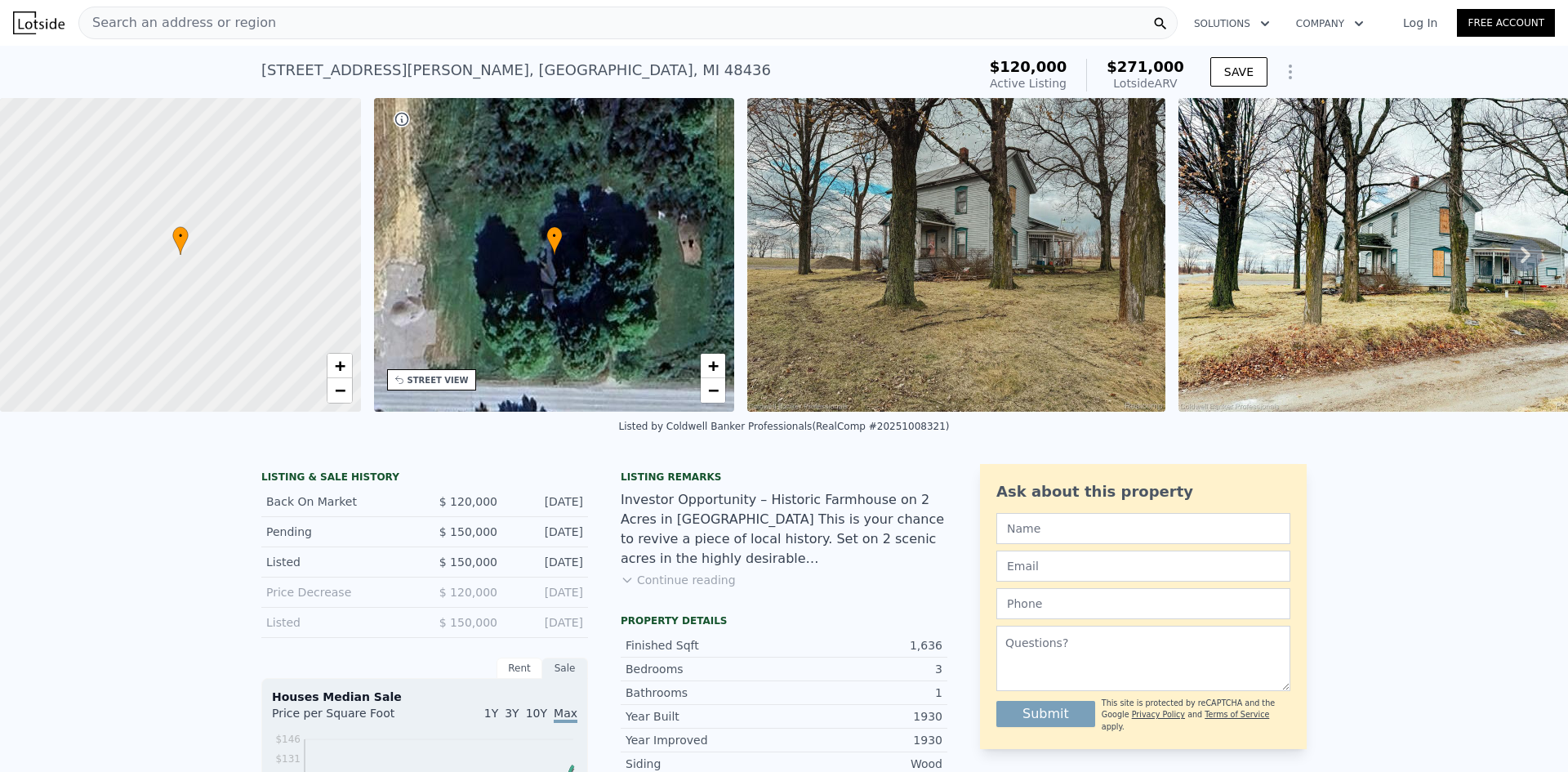
click at [999, 225] on img at bounding box center [956, 254] width 418 height 314
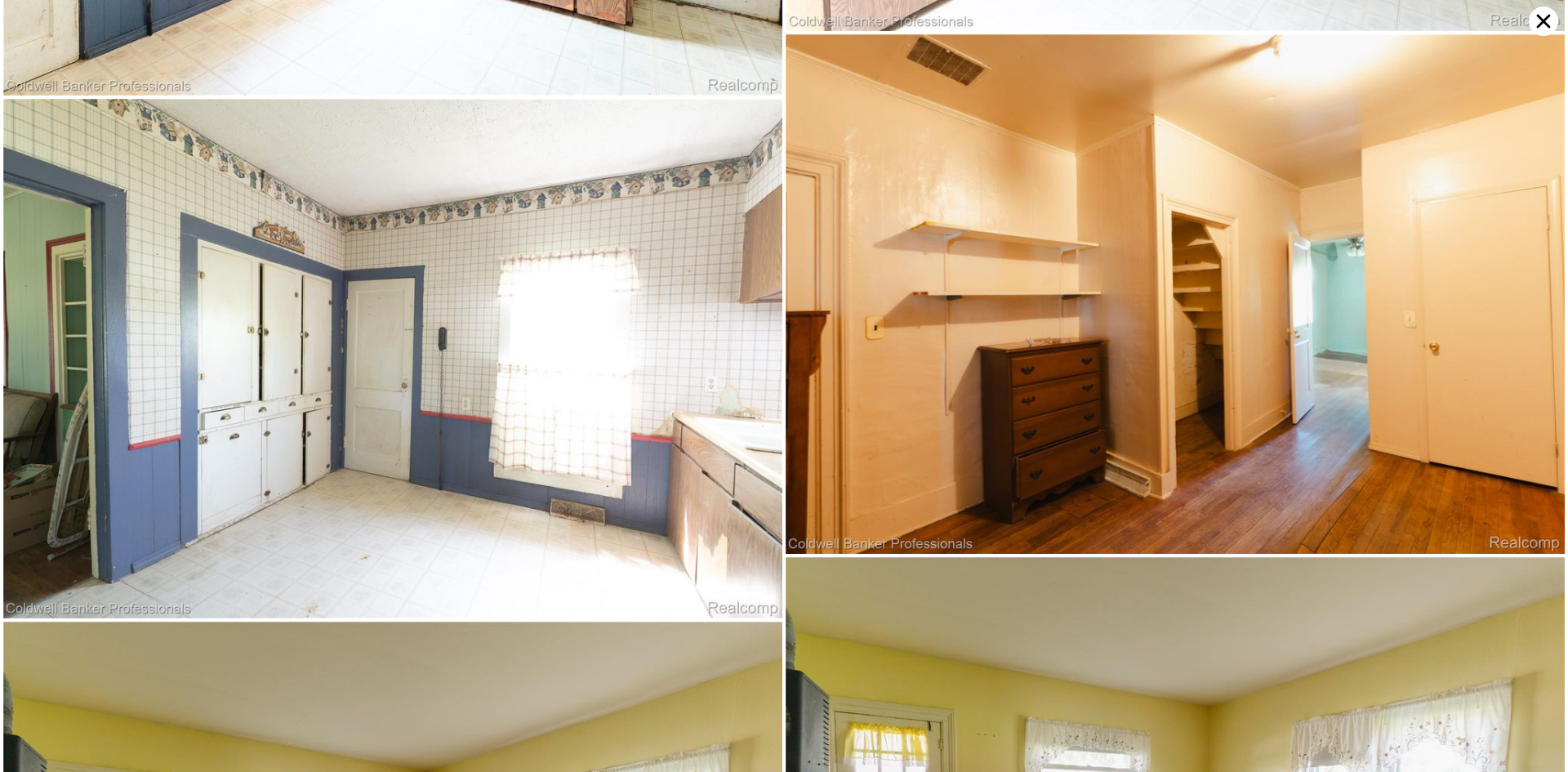
scroll to position [2724, 0]
